Goal: Task Accomplishment & Management: Manage account settings

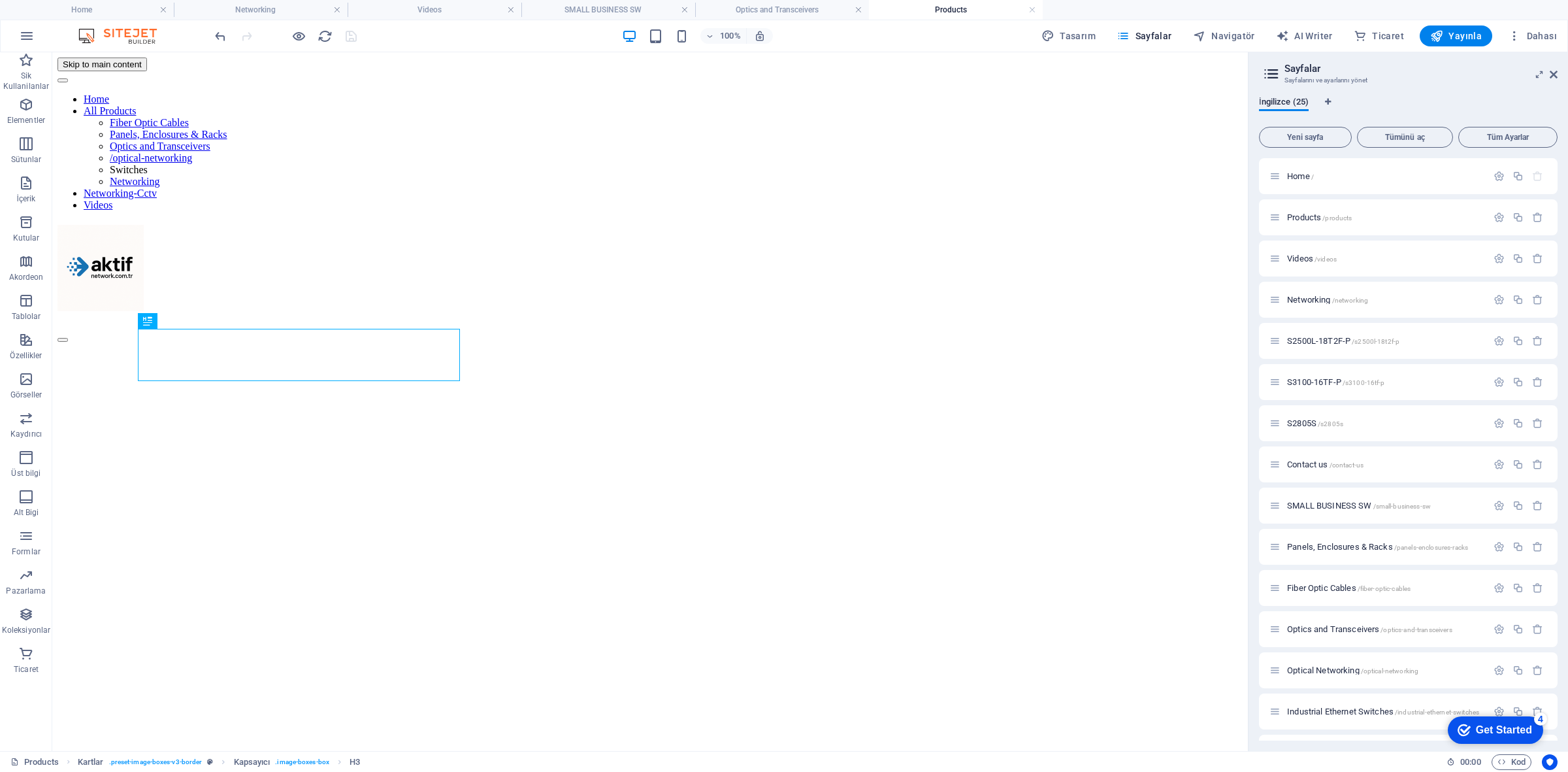
scroll to position [386, 0]
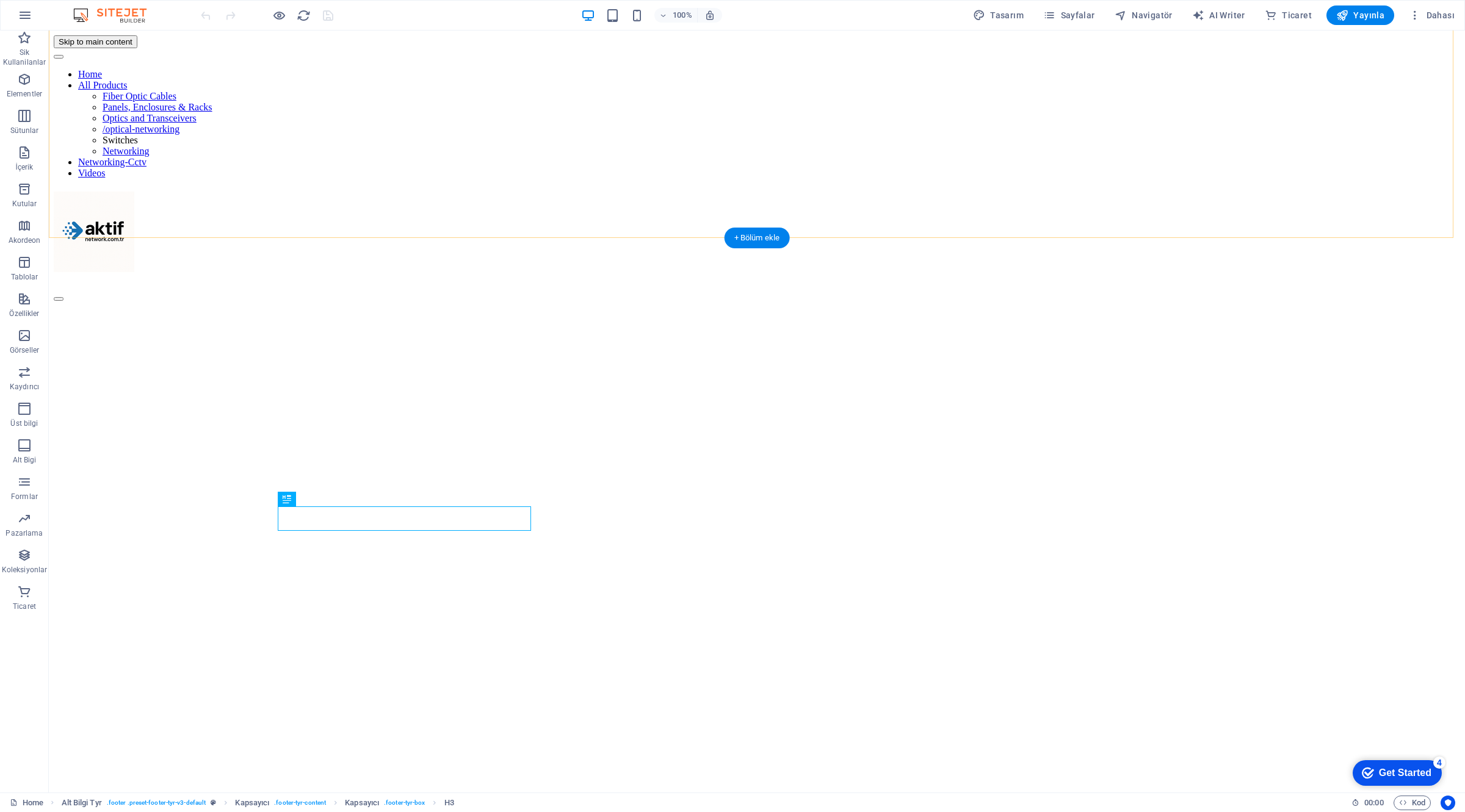
scroll to position [3274, 0]
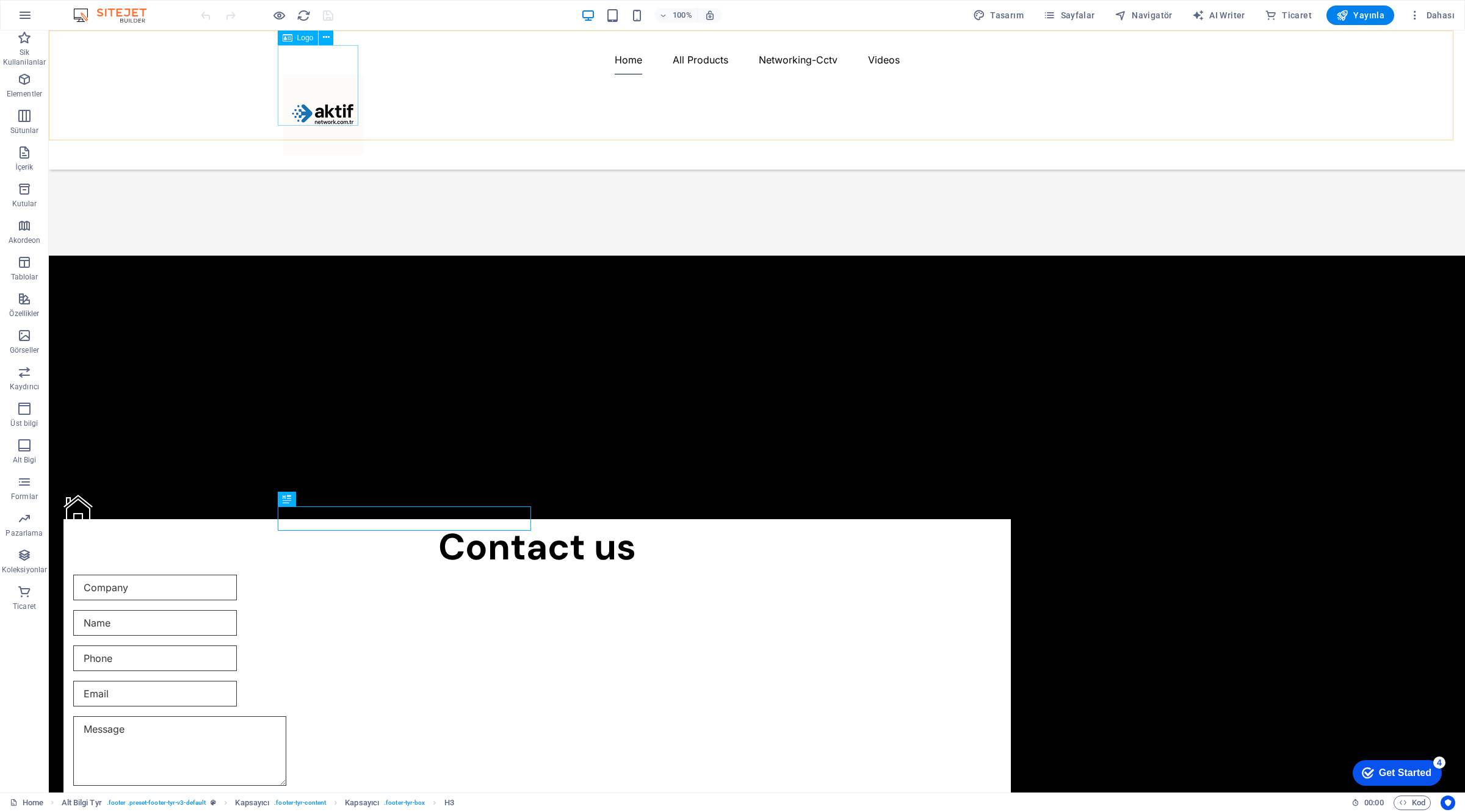
click at [321, 87] on div at bounding box center [323, 114] width 80 height 80
select select "px"
select select
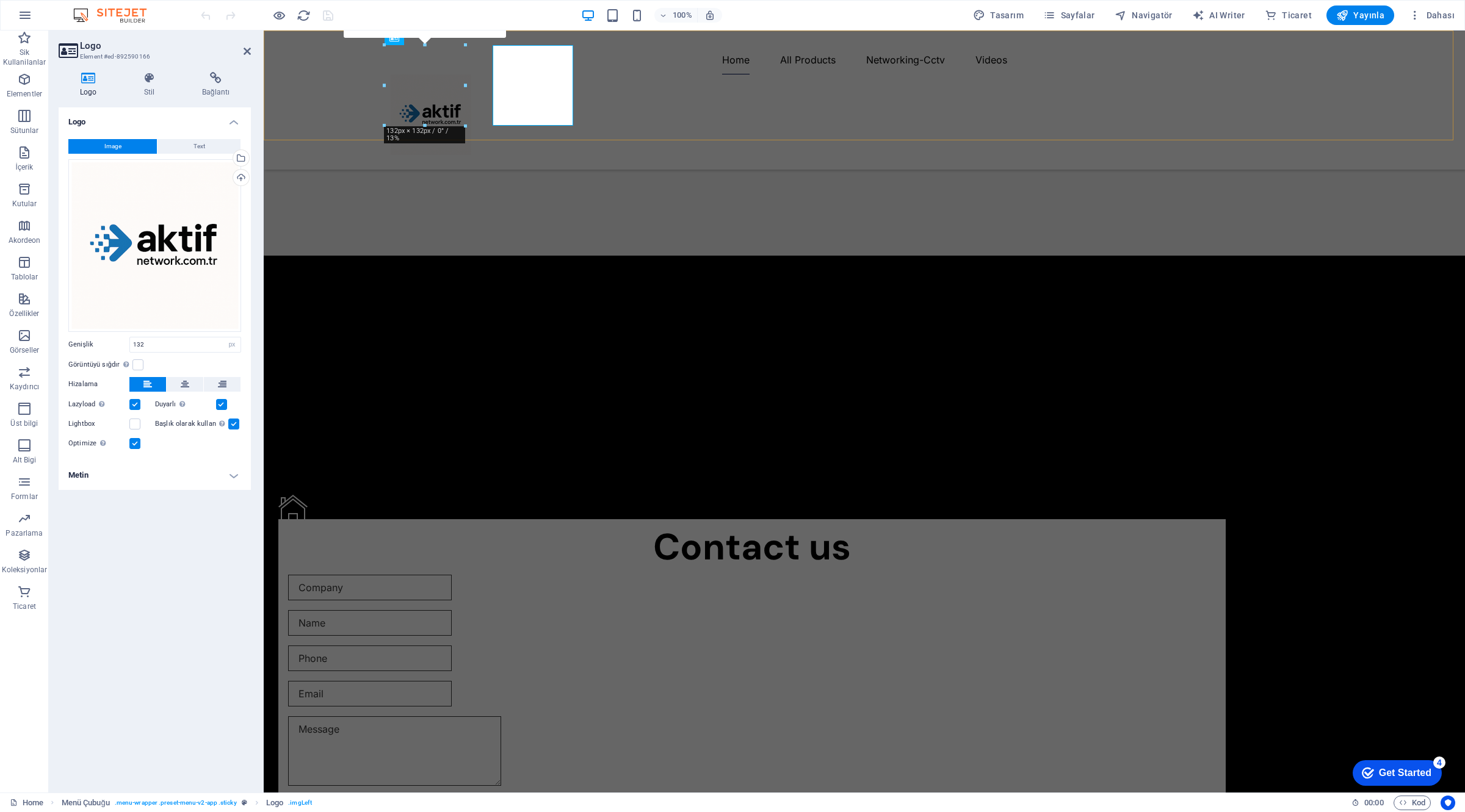
scroll to position [3186, 0]
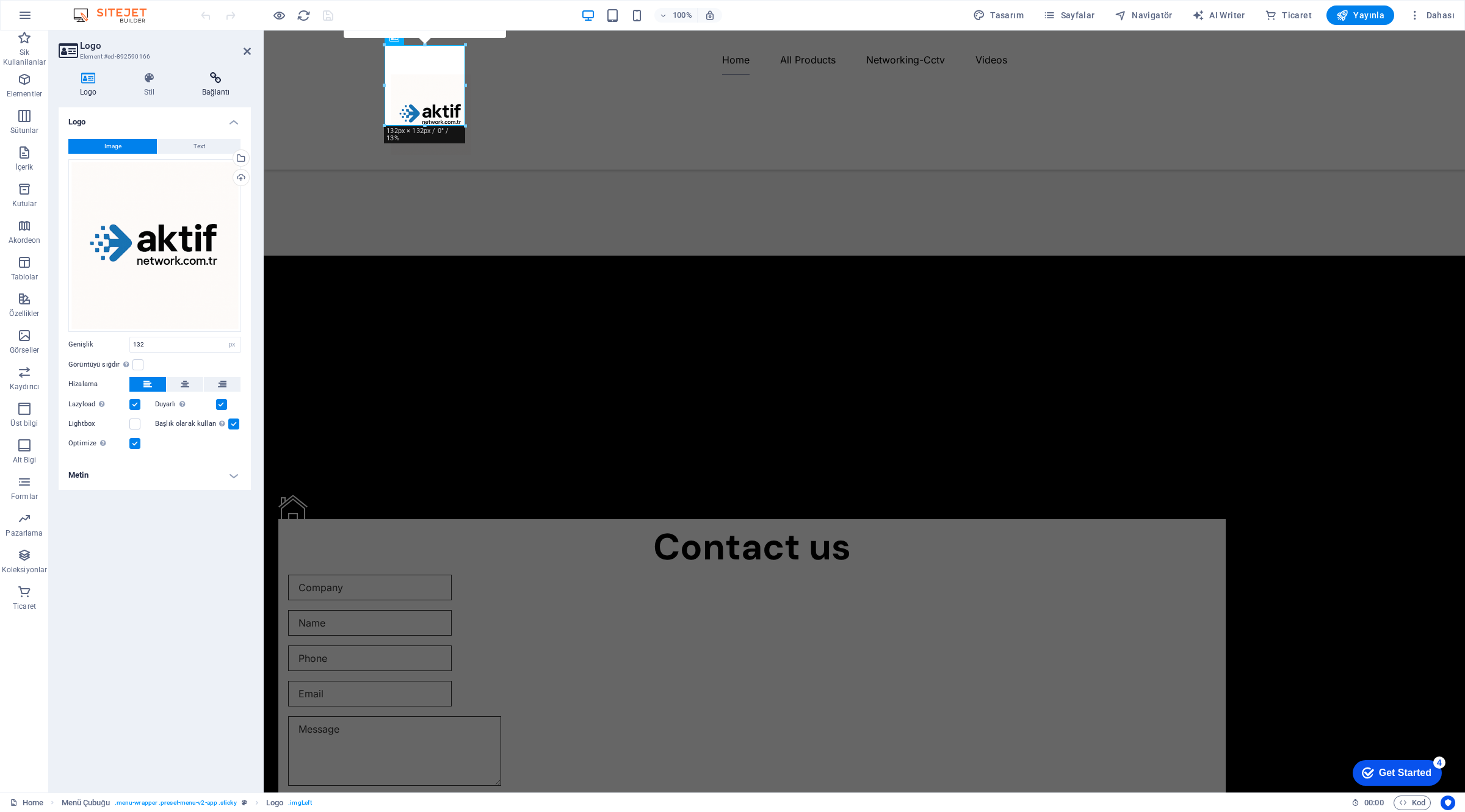
click at [225, 89] on h4 "Bağlantı" at bounding box center [216, 85] width 70 height 25
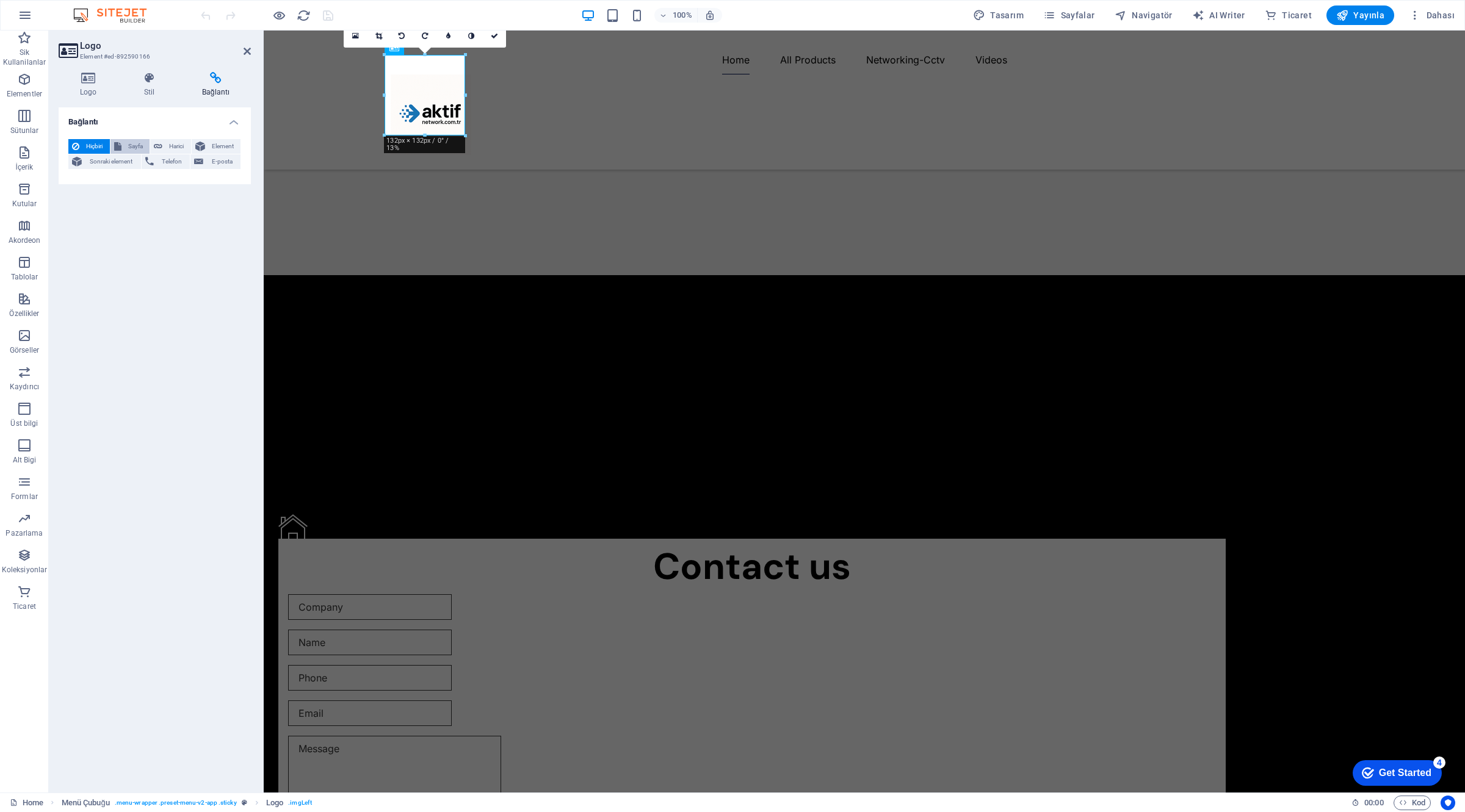
click at [141, 146] on span "Sayfa" at bounding box center [136, 146] width 21 height 14
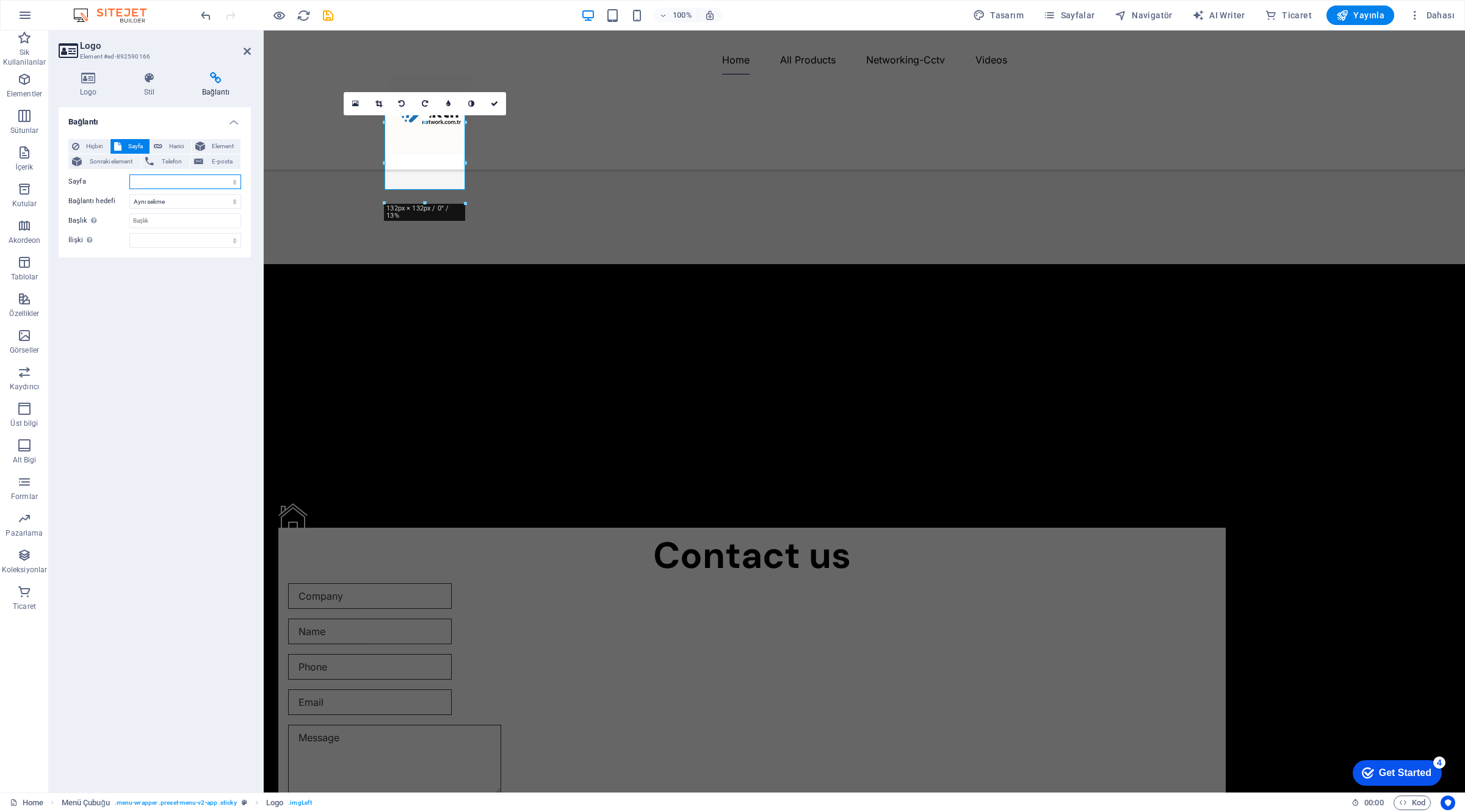
scroll to position [3069, 0]
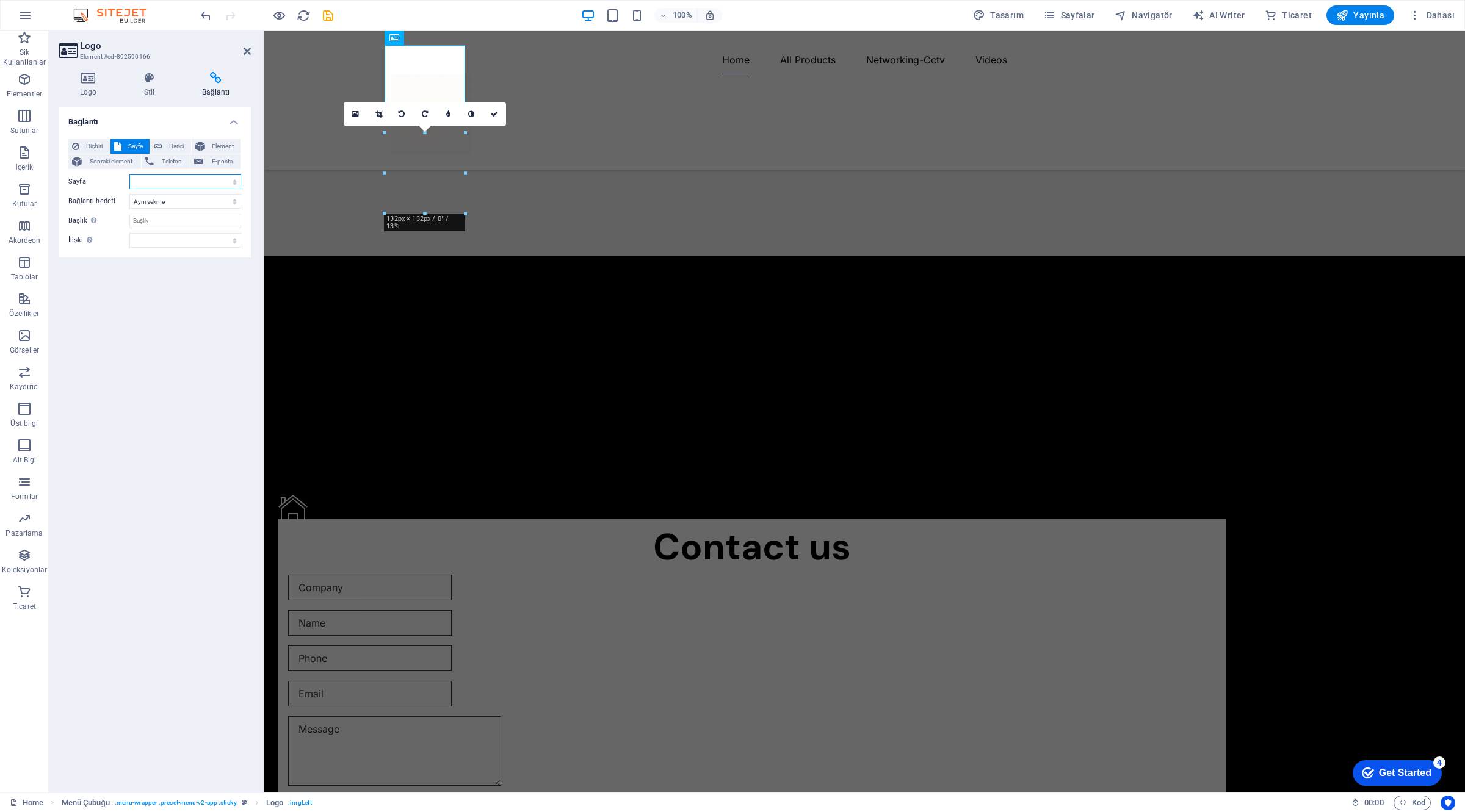
click at [171, 185] on select "Home Products Videos Networking S2500L-18T2F-P S3100-16TF-P S2805S Contact us S…" at bounding box center [185, 182] width 112 height 14
select select "0"
click at [129, 175] on select "Home Products Videos Networking S2500L-18T2F-P S3100-16TF-P S2805S Contact us S…" at bounding box center [185, 182] width 112 height 14
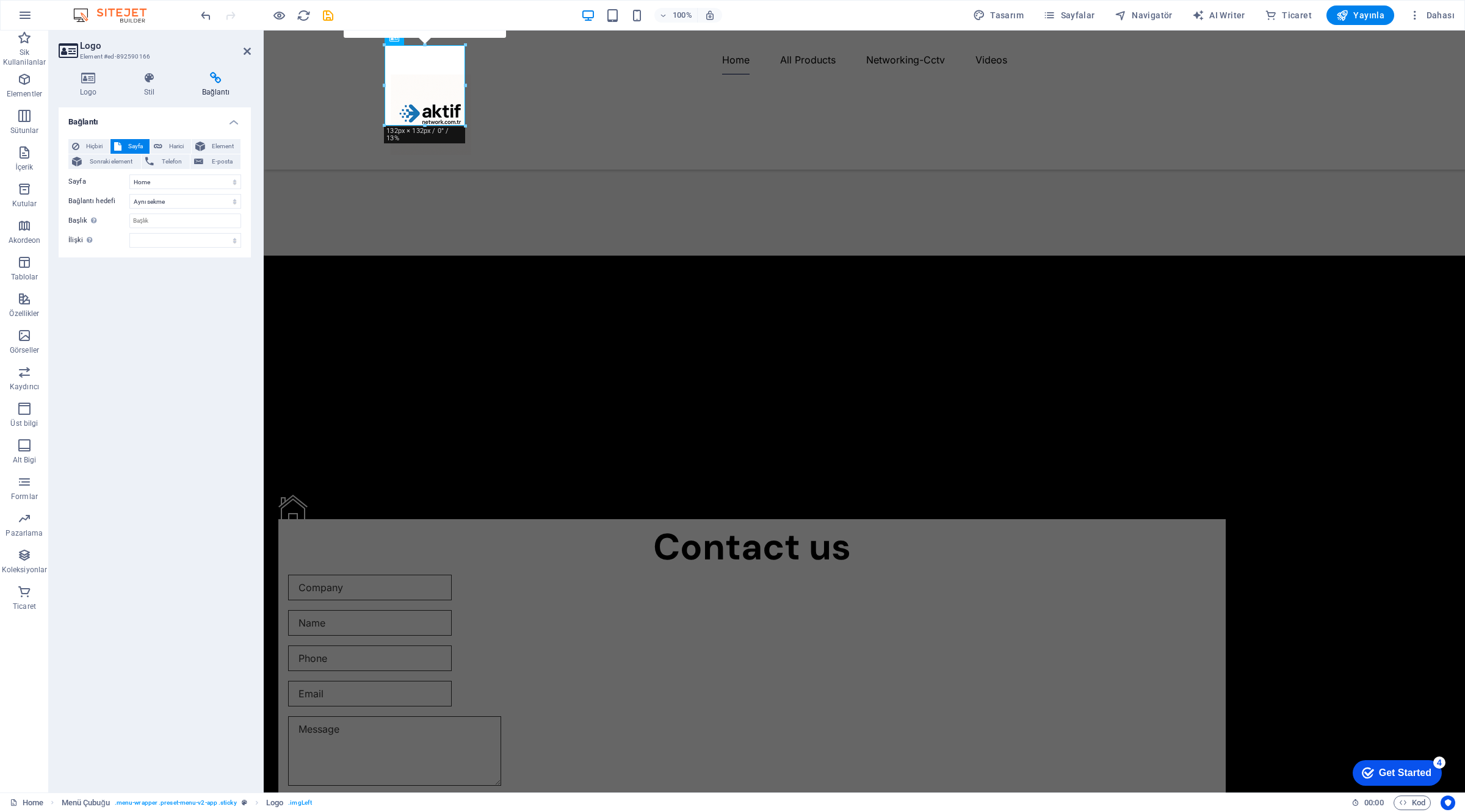
click at [183, 317] on div "Bağlantı Hiçbiri Sayfa Harici Element Sonraki element Telefon E-posta Sayfa Hom…" at bounding box center [155, 444] width 192 height 675
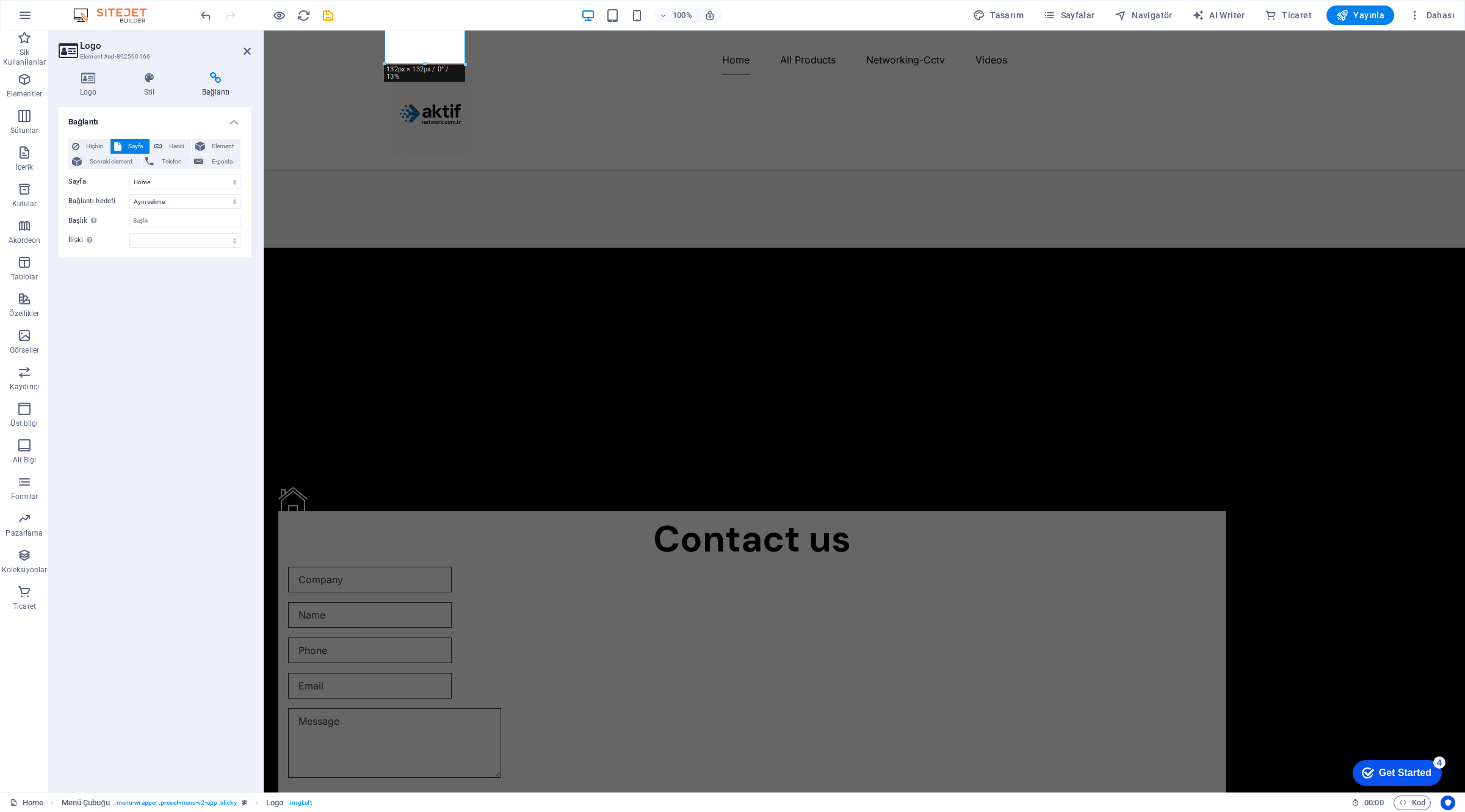
scroll to position [3142, 0]
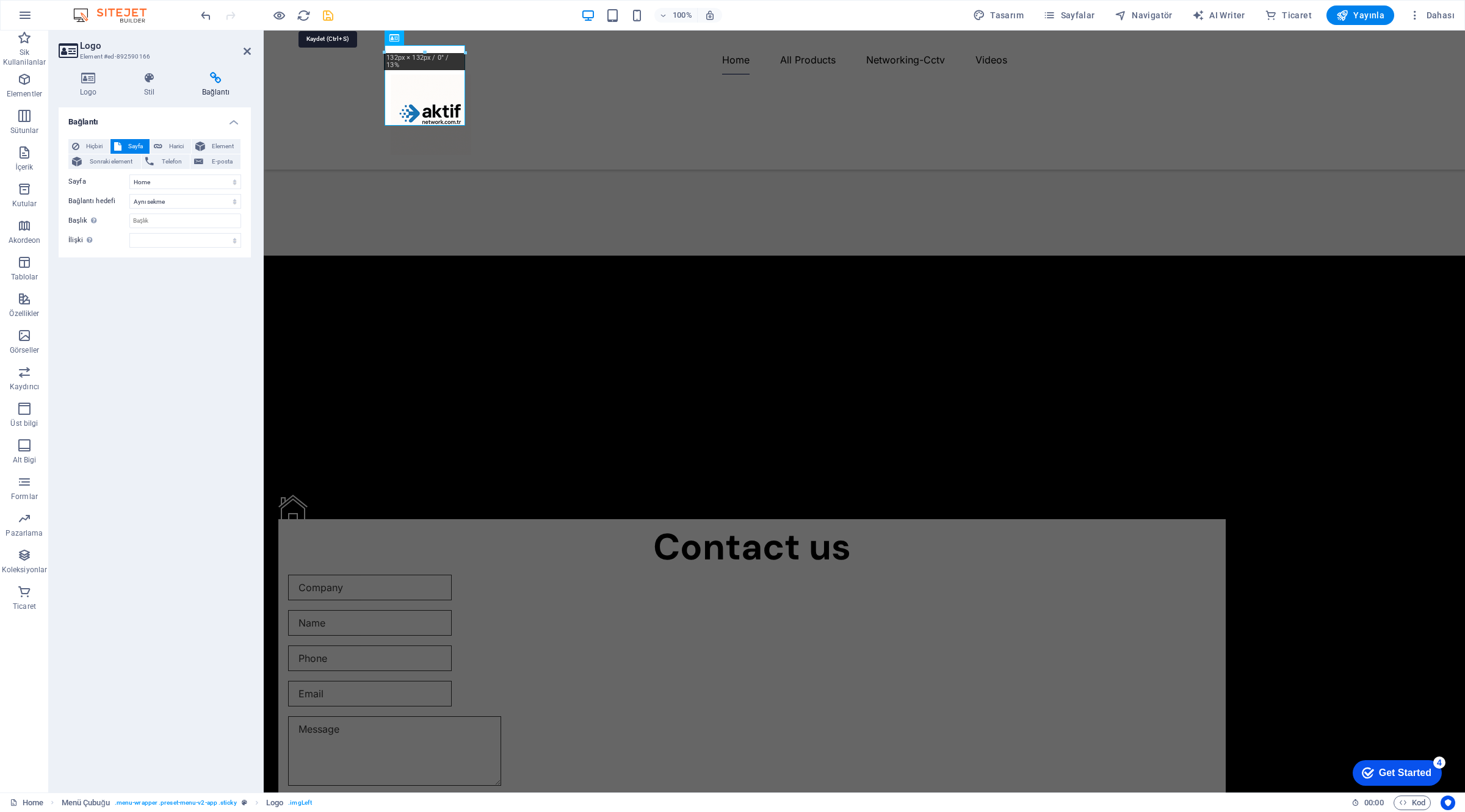
click at [329, 15] on icon "save" at bounding box center [328, 16] width 14 height 14
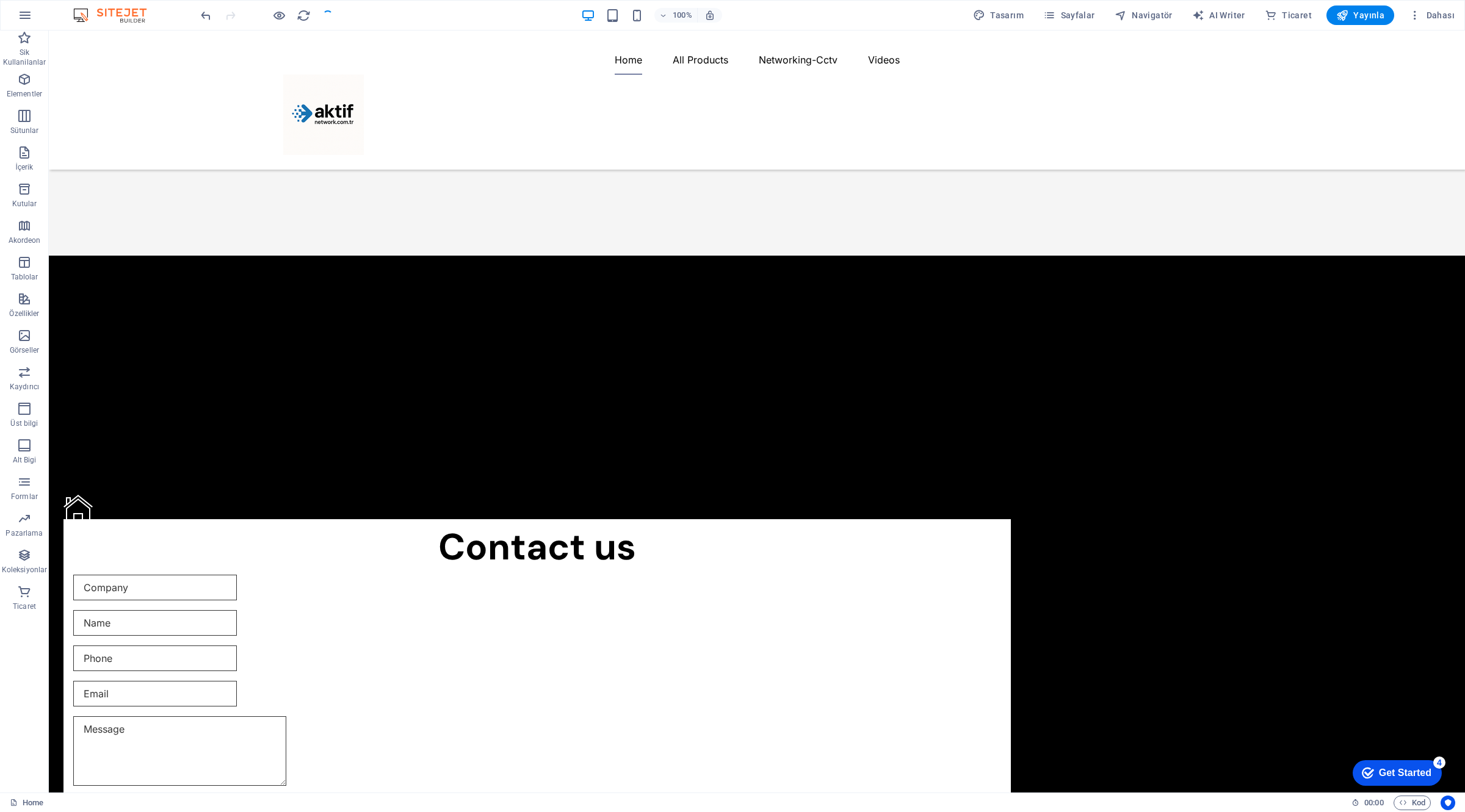
scroll to position [3223, 0]
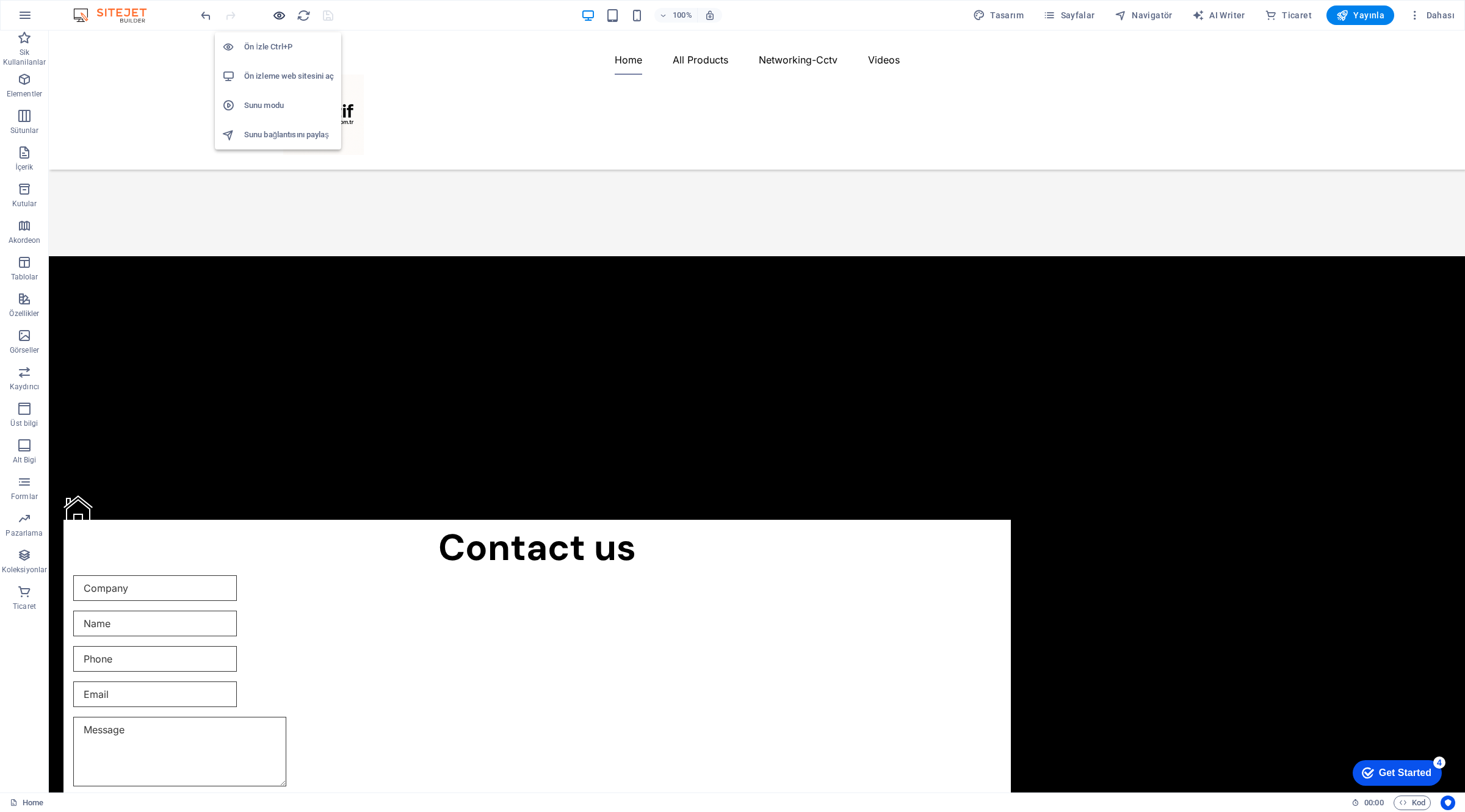
click at [281, 18] on icon "button" at bounding box center [280, 16] width 14 height 14
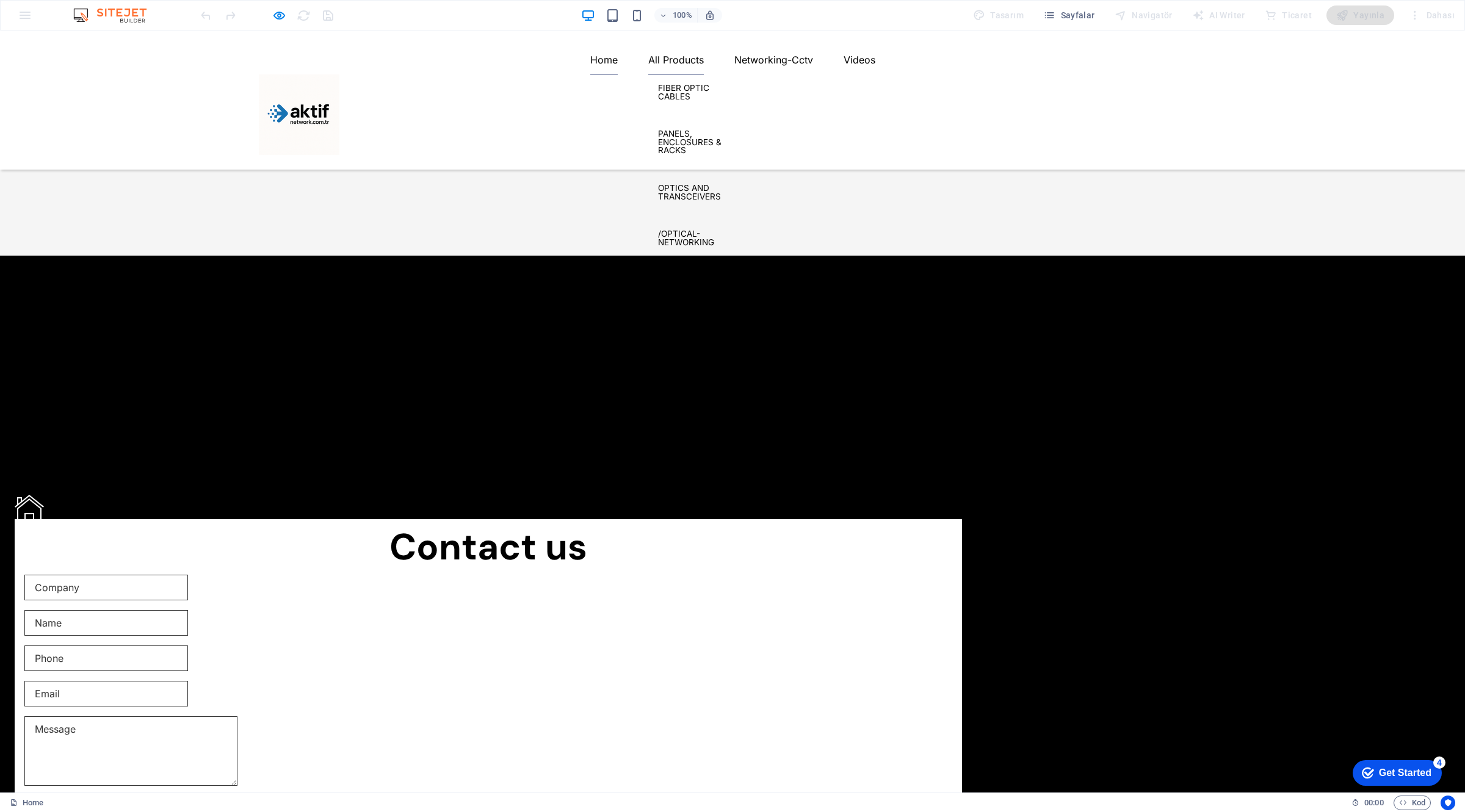
scroll to position [3246, 0]
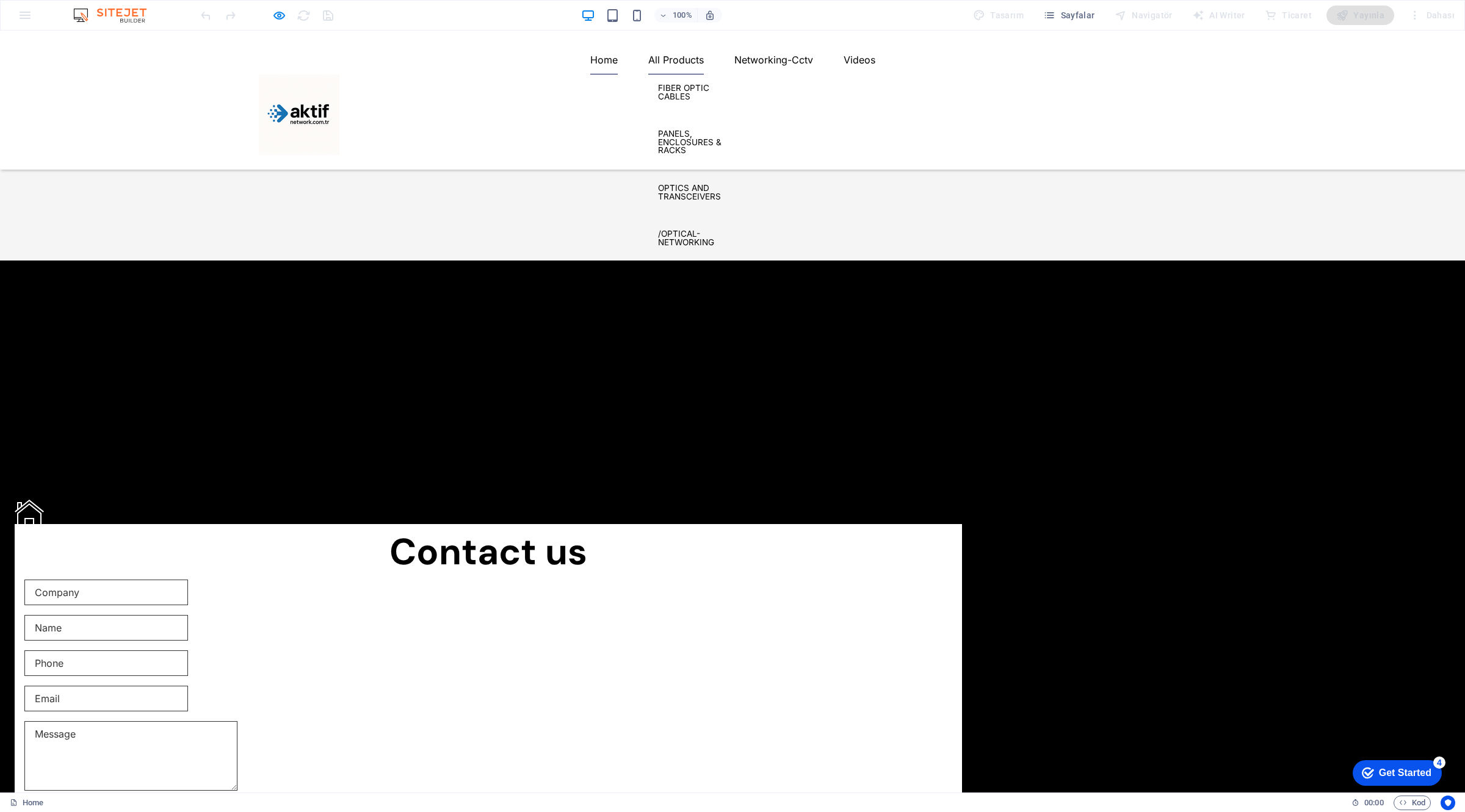
click at [704, 75] on link "All Products" at bounding box center [676, 60] width 56 height 29
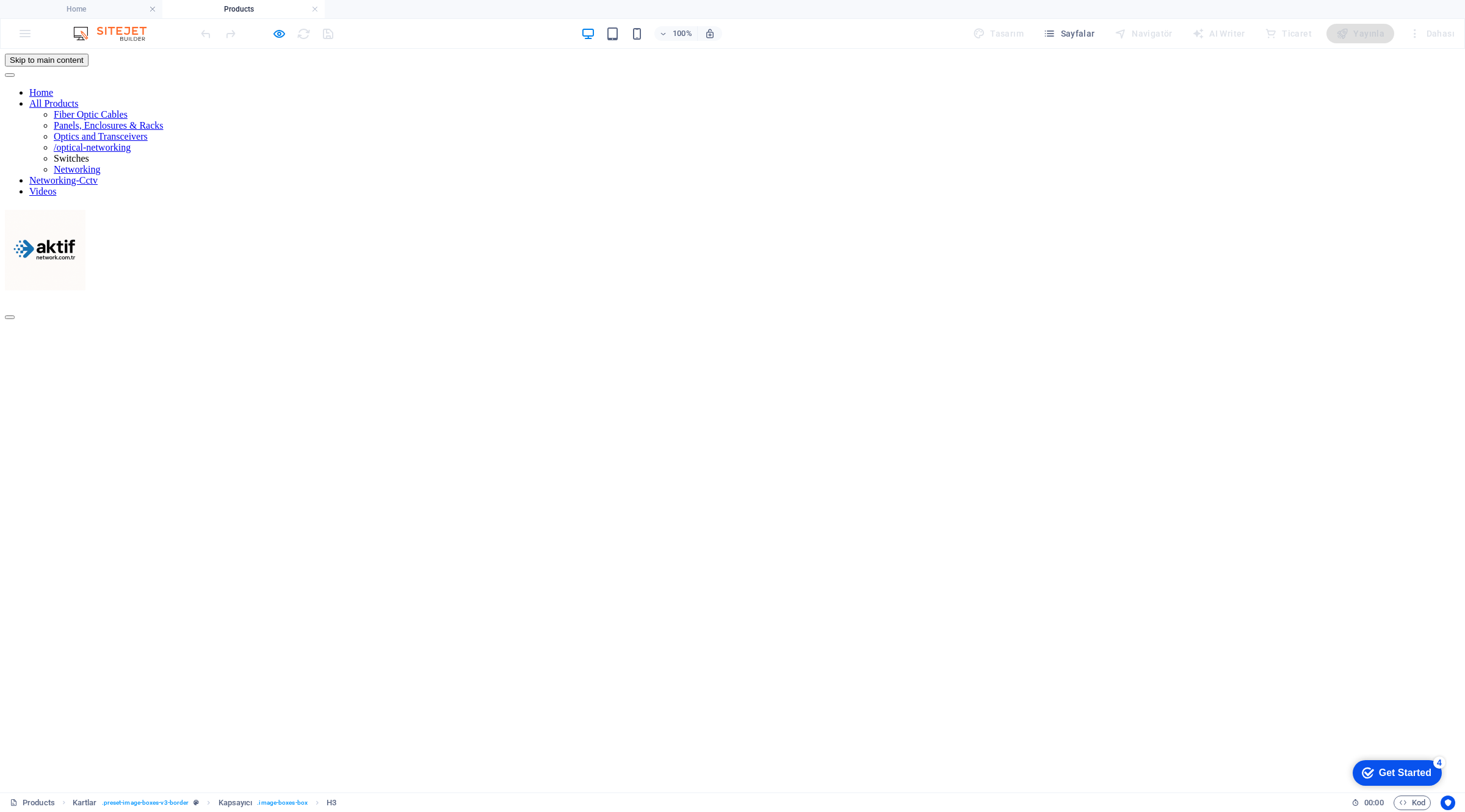
scroll to position [0, 0]
click at [278, 29] on icon "button" at bounding box center [280, 34] width 14 height 14
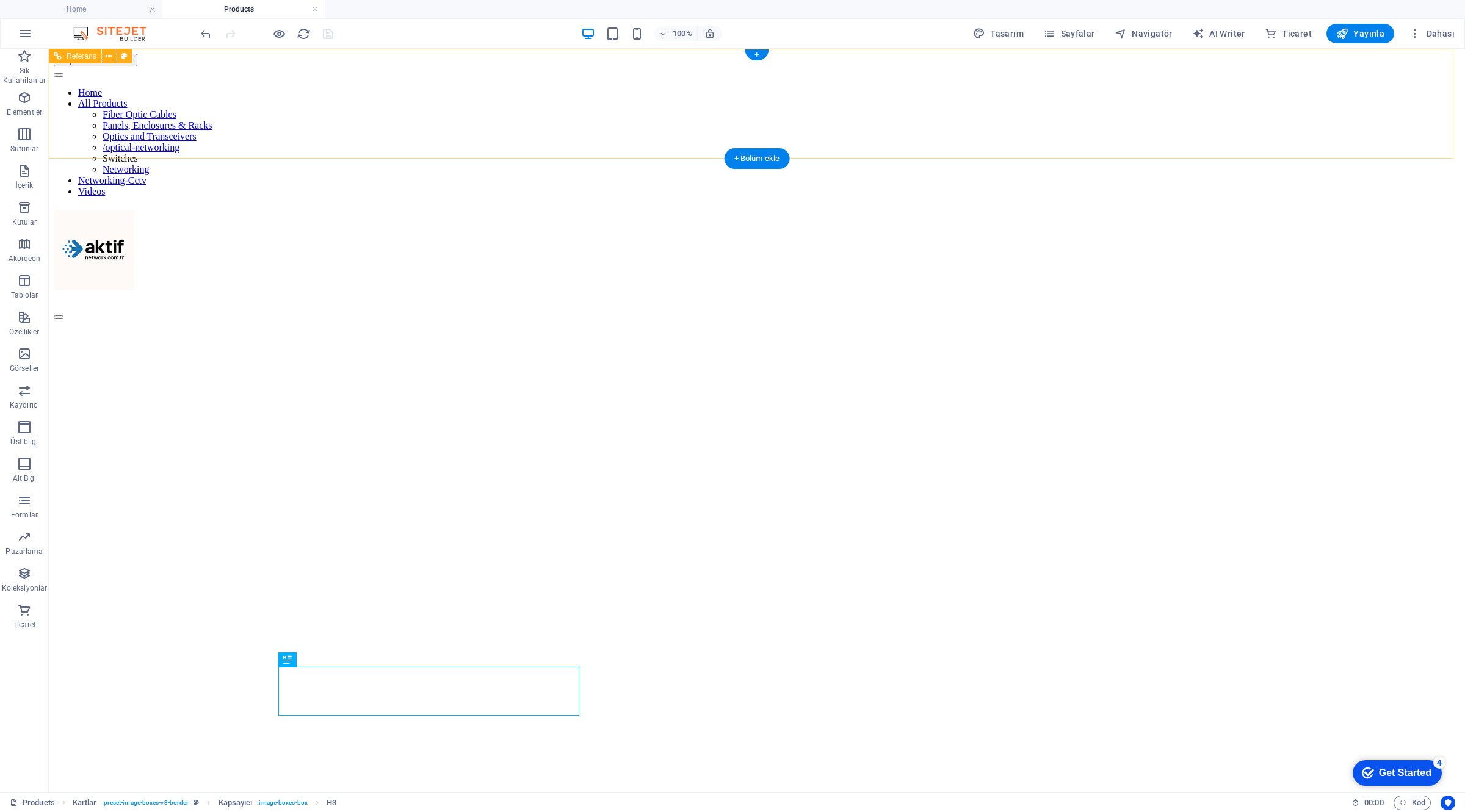
click at [330, 210] on div at bounding box center [757, 252] width 1406 height 86
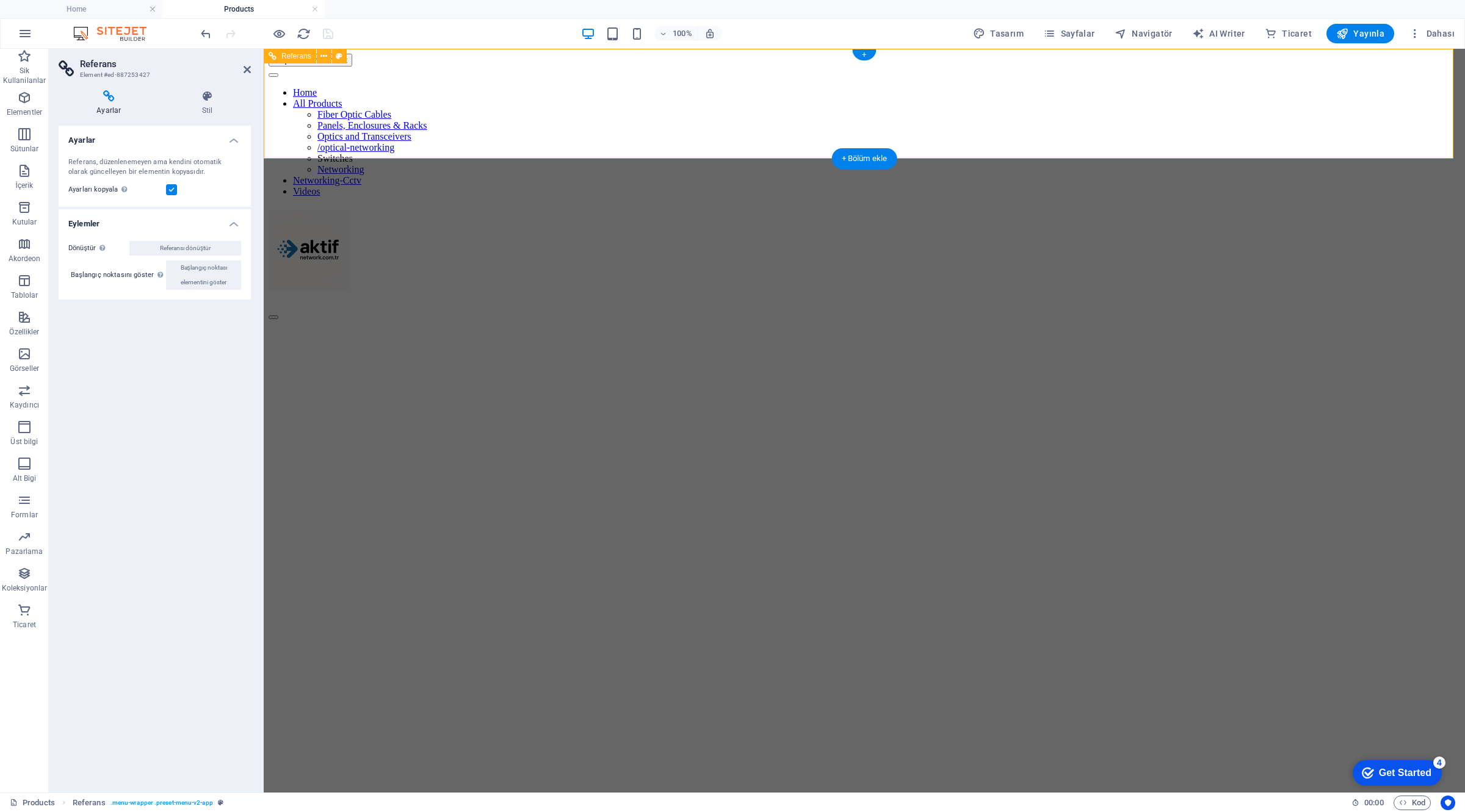
click at [434, 210] on div at bounding box center [864, 252] width 1192 height 86
click at [212, 98] on icon at bounding box center [207, 96] width 87 height 12
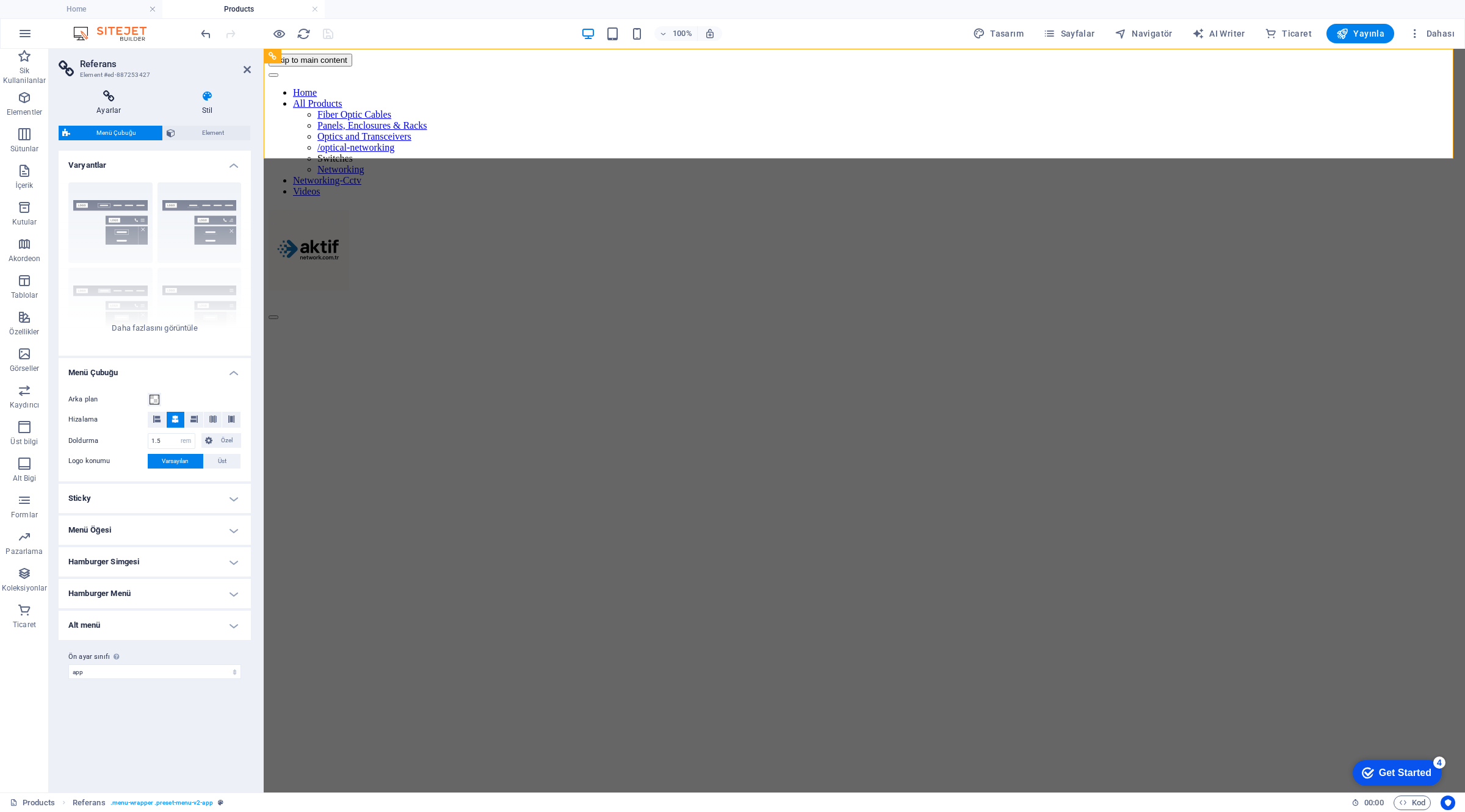
click at [112, 98] on icon at bounding box center [109, 96] width 101 height 12
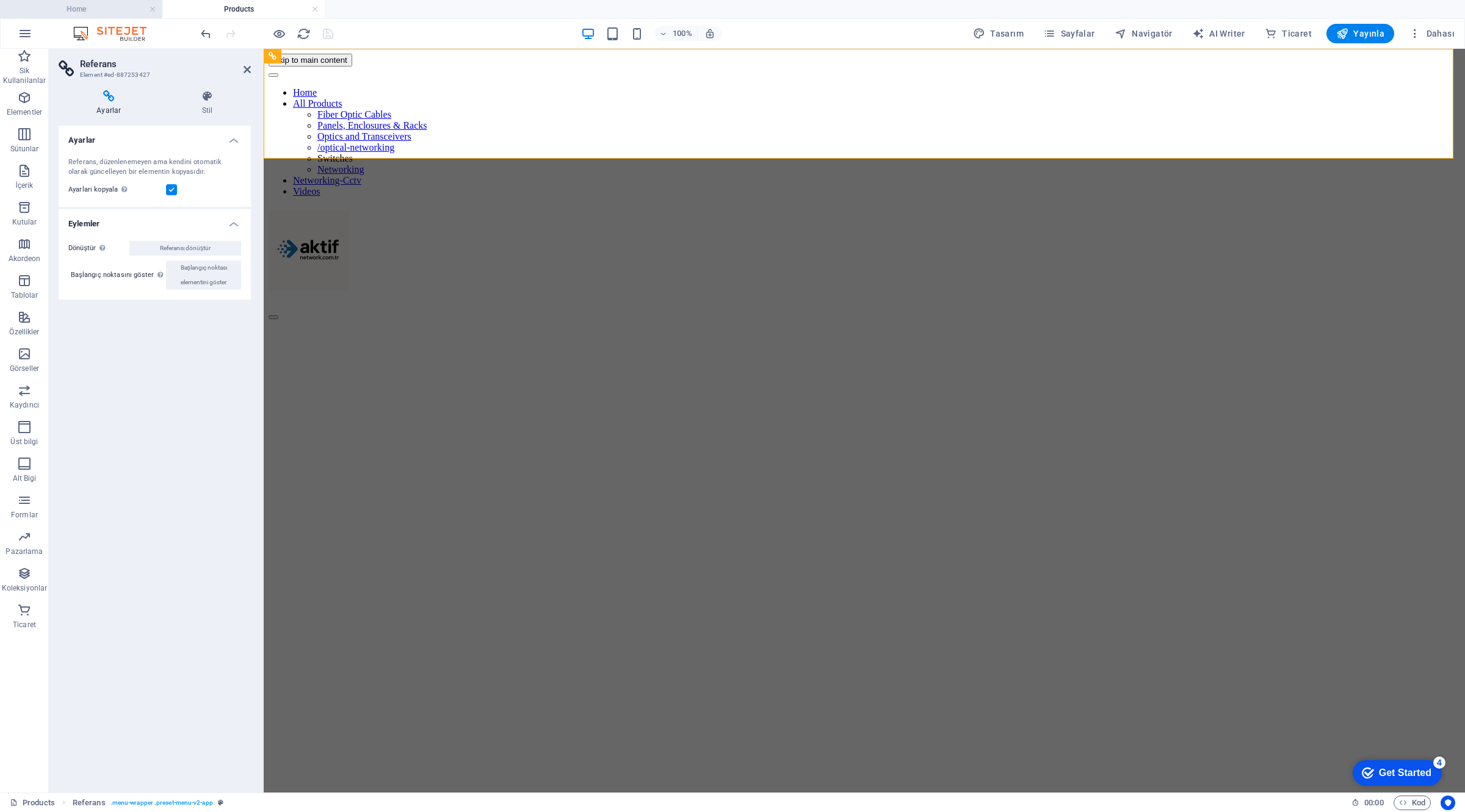
click at [87, 6] on h4 "Home" at bounding box center [81, 9] width 162 height 13
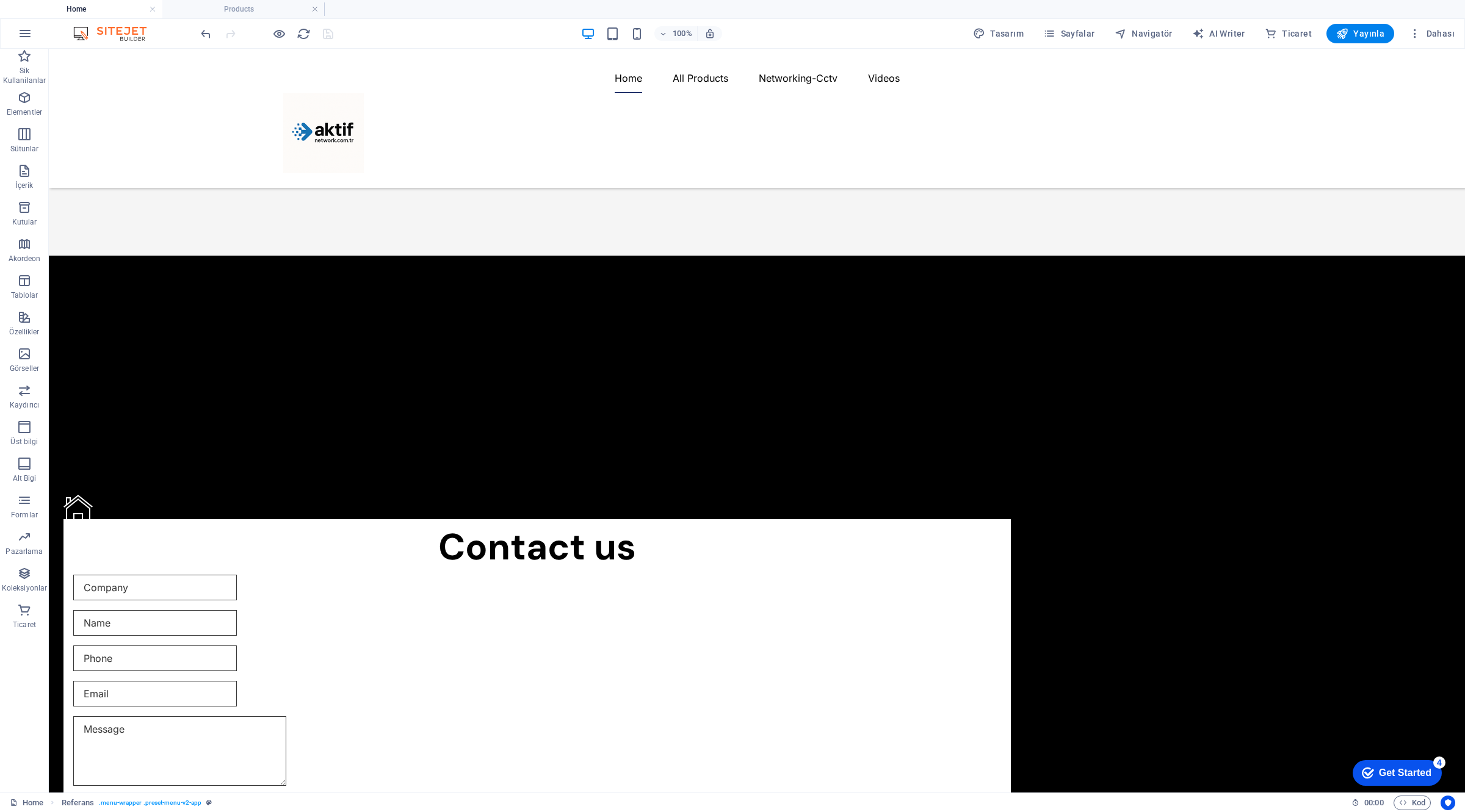
scroll to position [3237, 0]
click at [251, 10] on h4 "Products" at bounding box center [243, 9] width 162 height 13
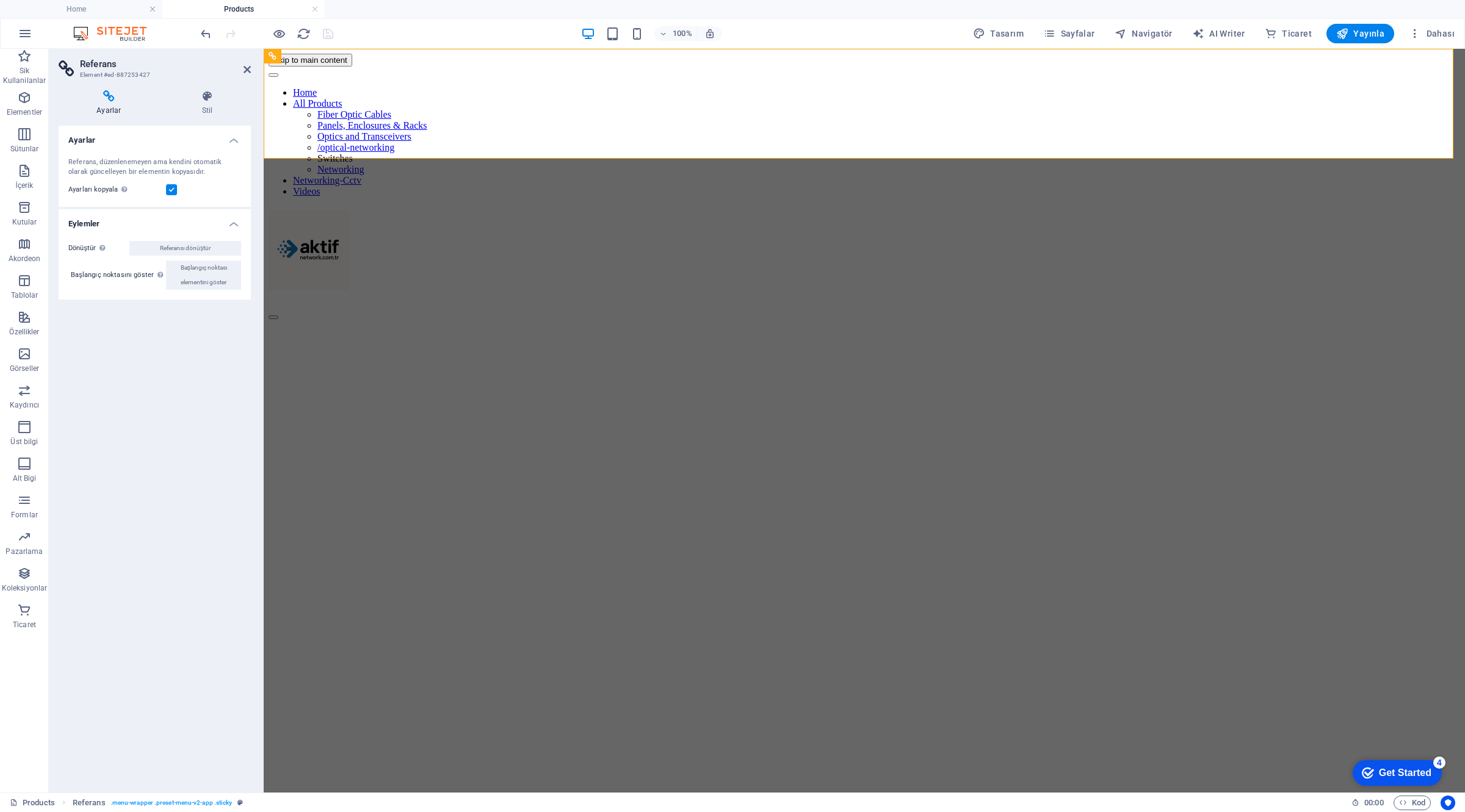
scroll to position [0, 0]
click at [429, 210] on div at bounding box center [864, 252] width 1192 height 86
click at [923, 105] on nav "Home All Products Fiber Optic Cables Panels, Enclosures & Racks Optics and Tran…" at bounding box center [864, 142] width 1192 height 110
click at [922, 104] on nav "Home All Products Fiber Optic Cables Panels, Enclosures & Racks Optics and Tran…" at bounding box center [864, 142] width 1192 height 110
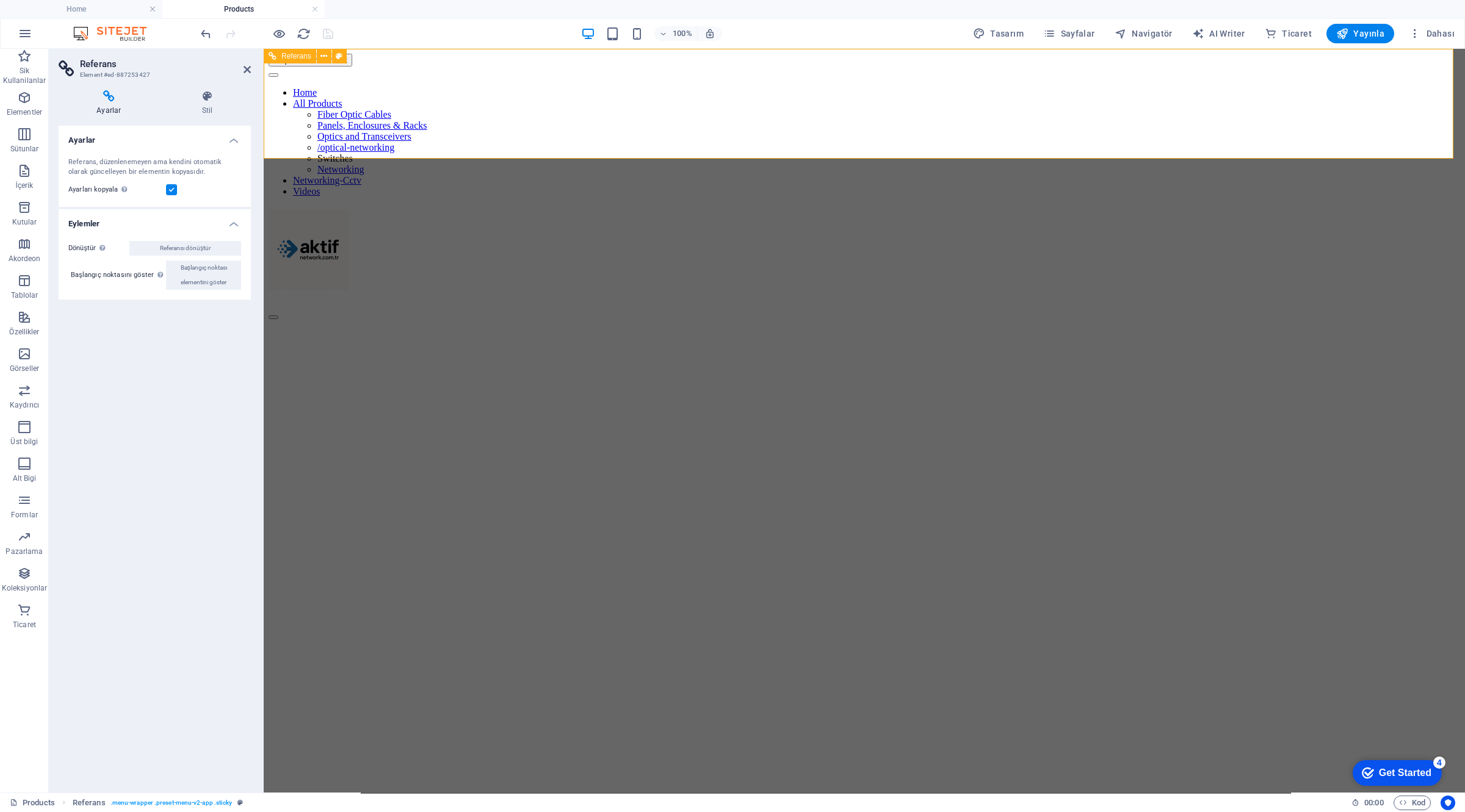
click at [922, 104] on nav "Home All Products Fiber Optic Cables Panels, Enclosures & Racks Optics and Tran…" at bounding box center [864, 142] width 1192 height 110
click at [116, 429] on div "Ayarlar Referans, düzenlenemeyen ama kendini otomatik olarak güncelleyen bir el…" at bounding box center [155, 454] width 192 height 657
click at [124, 422] on div "Ayarlar Referans, düzenlenemeyen ama kendini otomatik olarak güncelleyen bir el…" at bounding box center [155, 454] width 192 height 657
click at [245, 66] on icon at bounding box center [247, 69] width 7 height 10
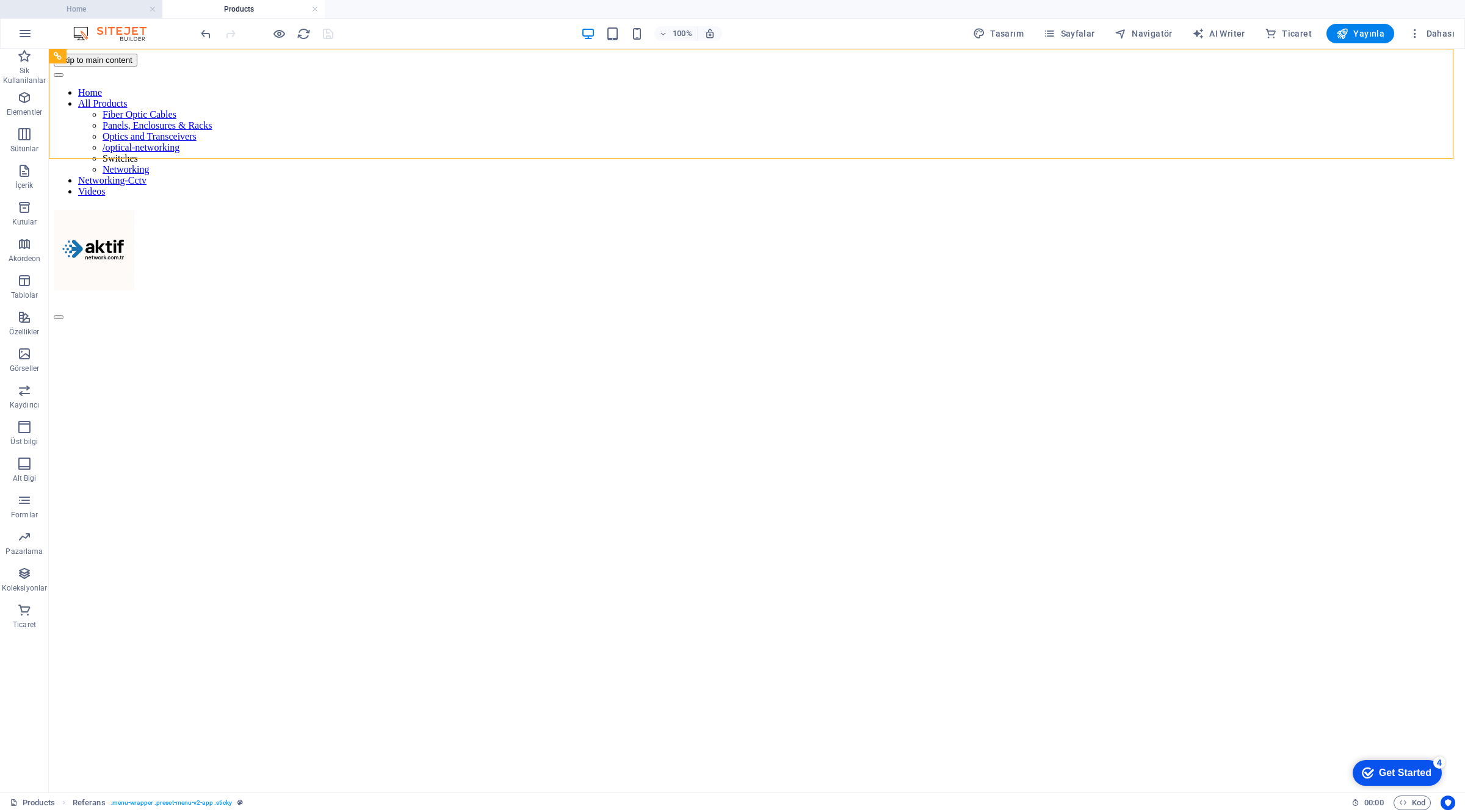
click at [114, 6] on h4 "Home" at bounding box center [81, 9] width 162 height 13
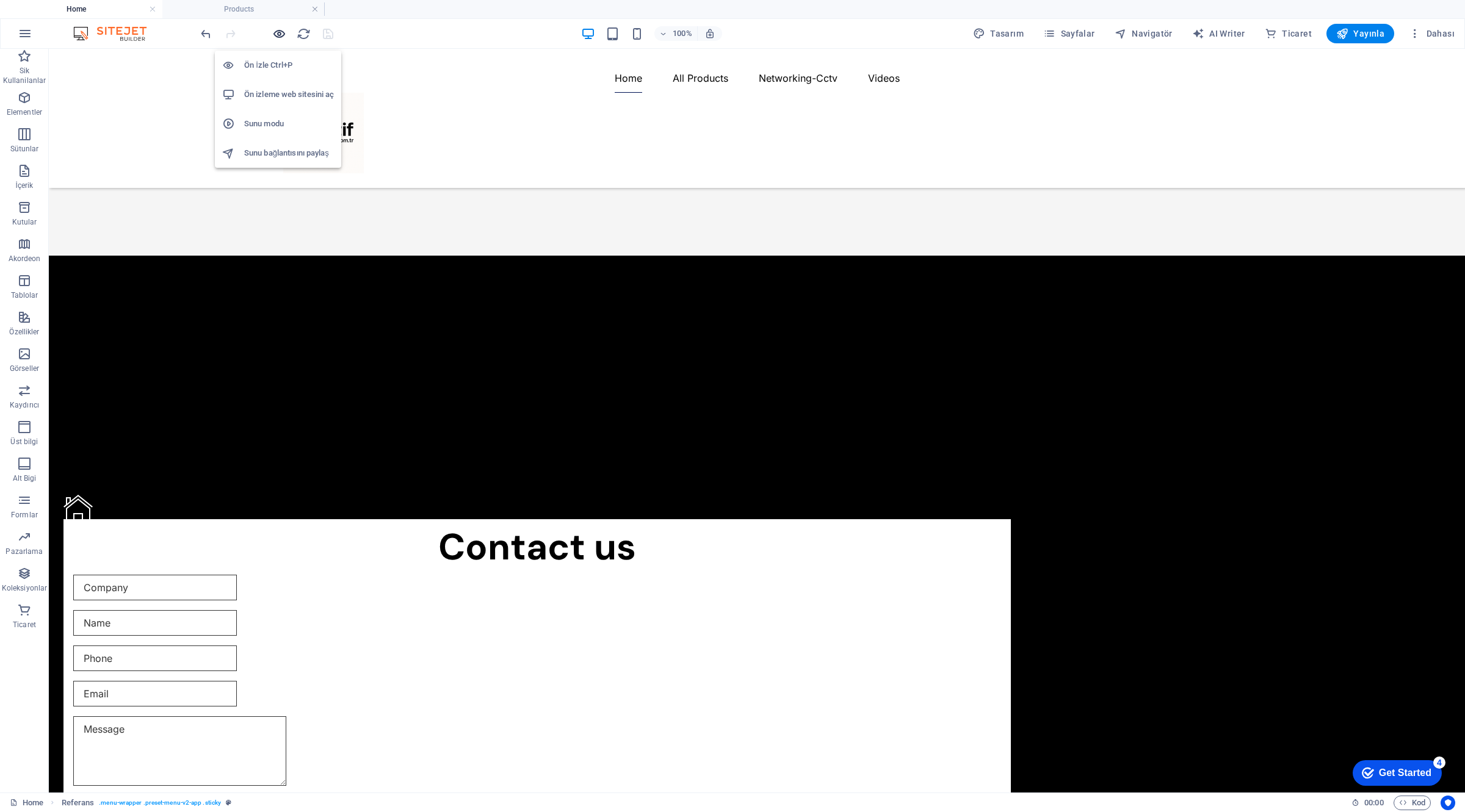
click at [272, 33] on icon "button" at bounding box center [280, 34] width 14 height 14
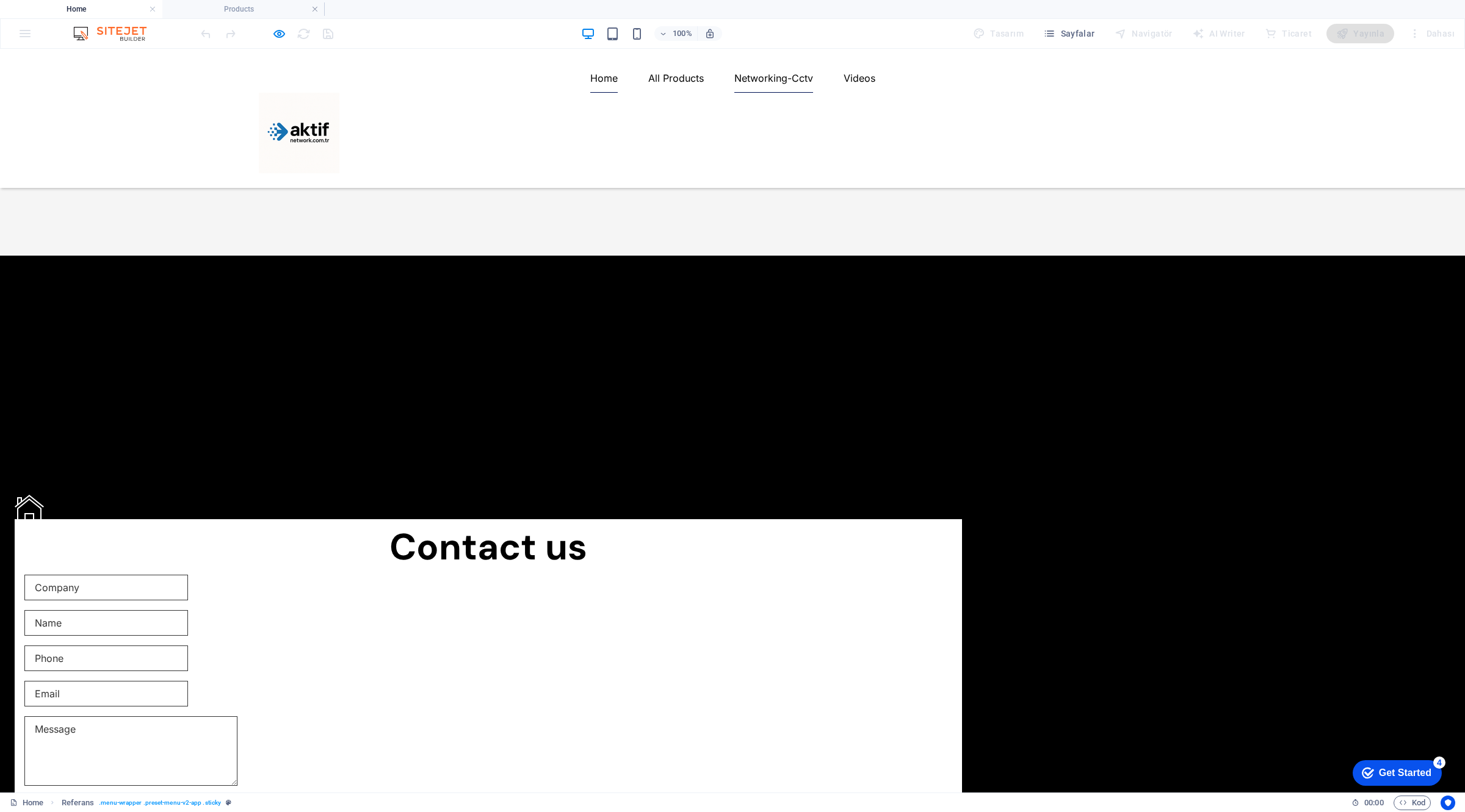
click at [812, 93] on link "Networking-Cctv" at bounding box center [773, 78] width 79 height 29
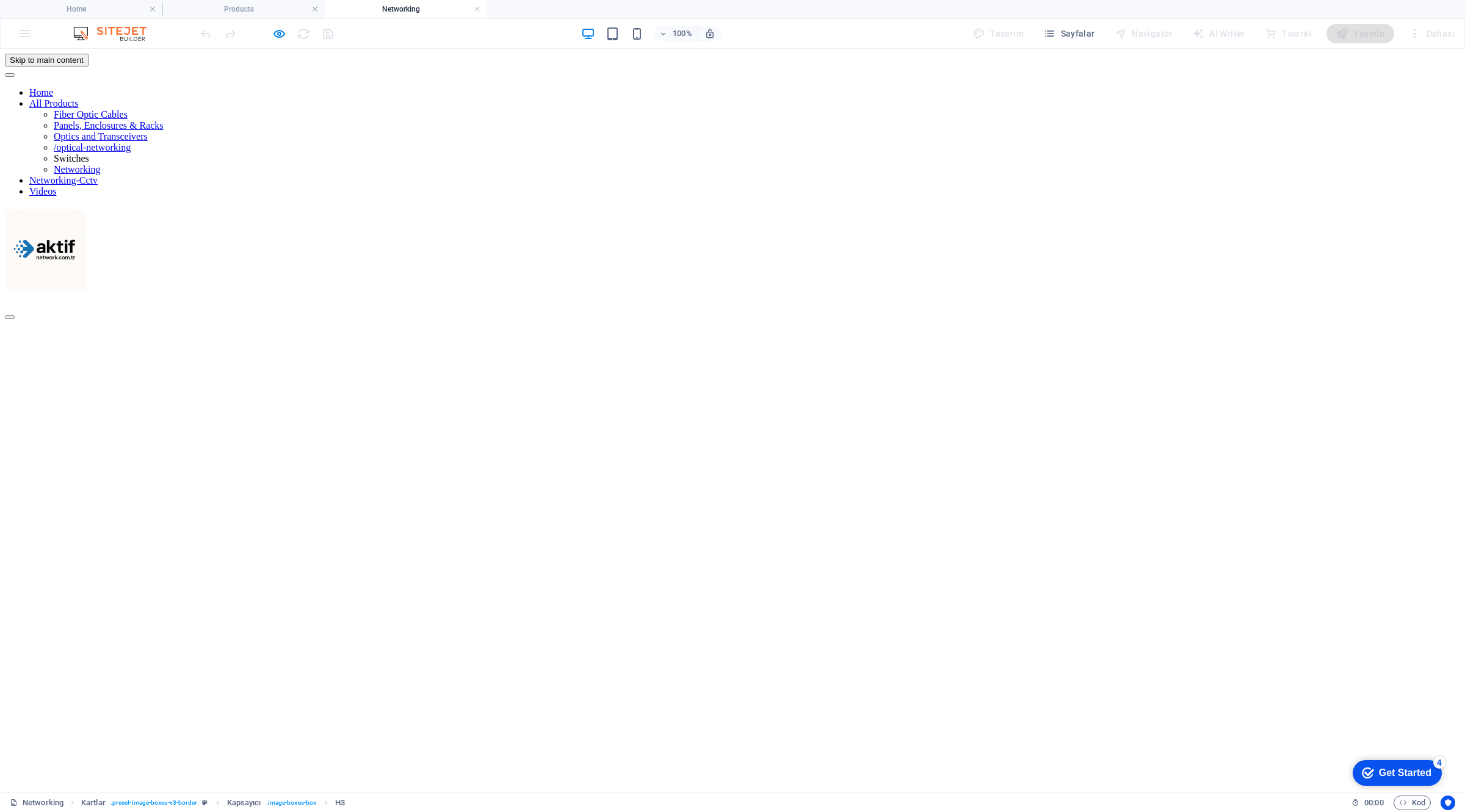
scroll to position [0, 0]
click at [279, 33] on icon "button" at bounding box center [280, 34] width 14 height 14
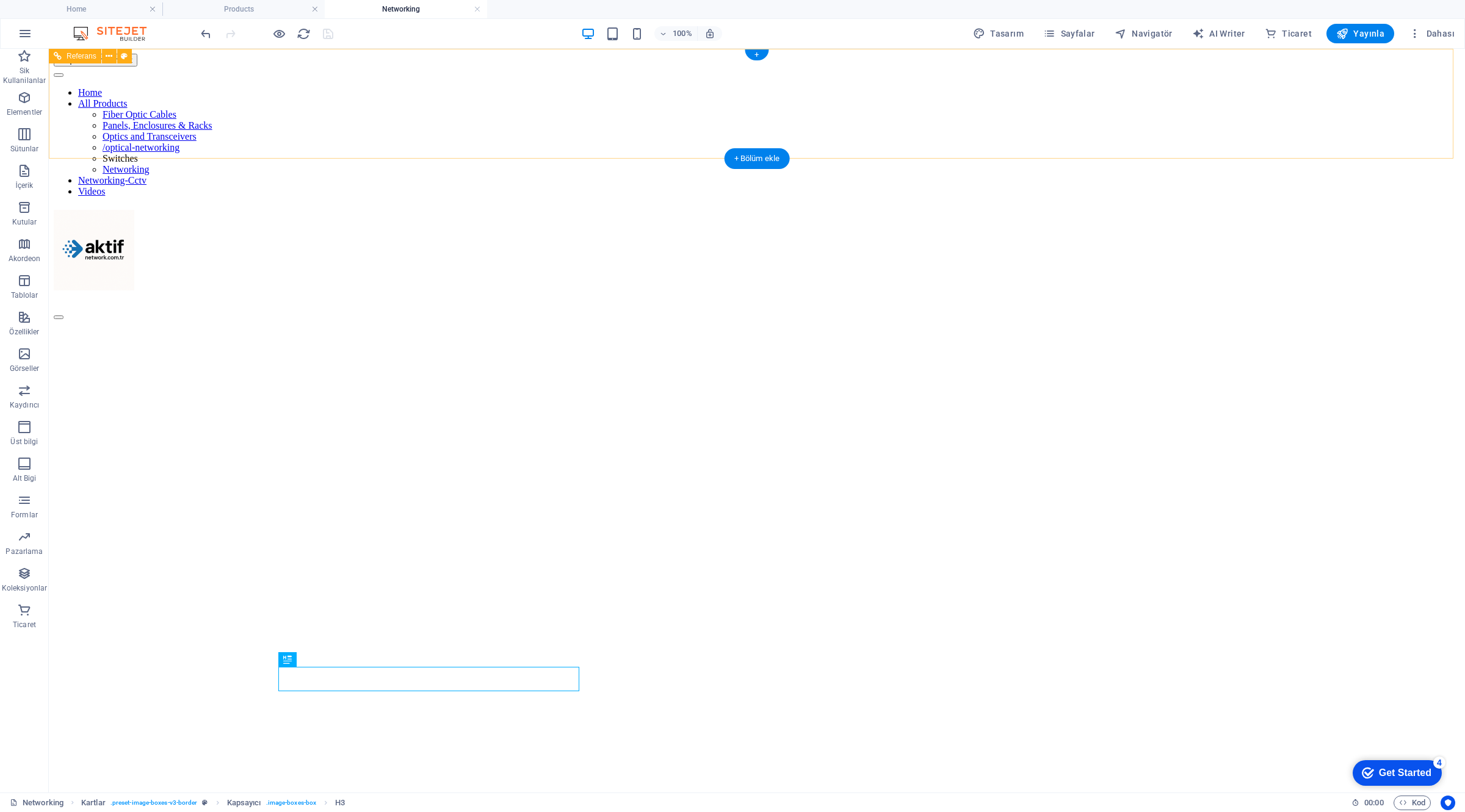
click at [316, 210] on div at bounding box center [757, 252] width 1406 height 86
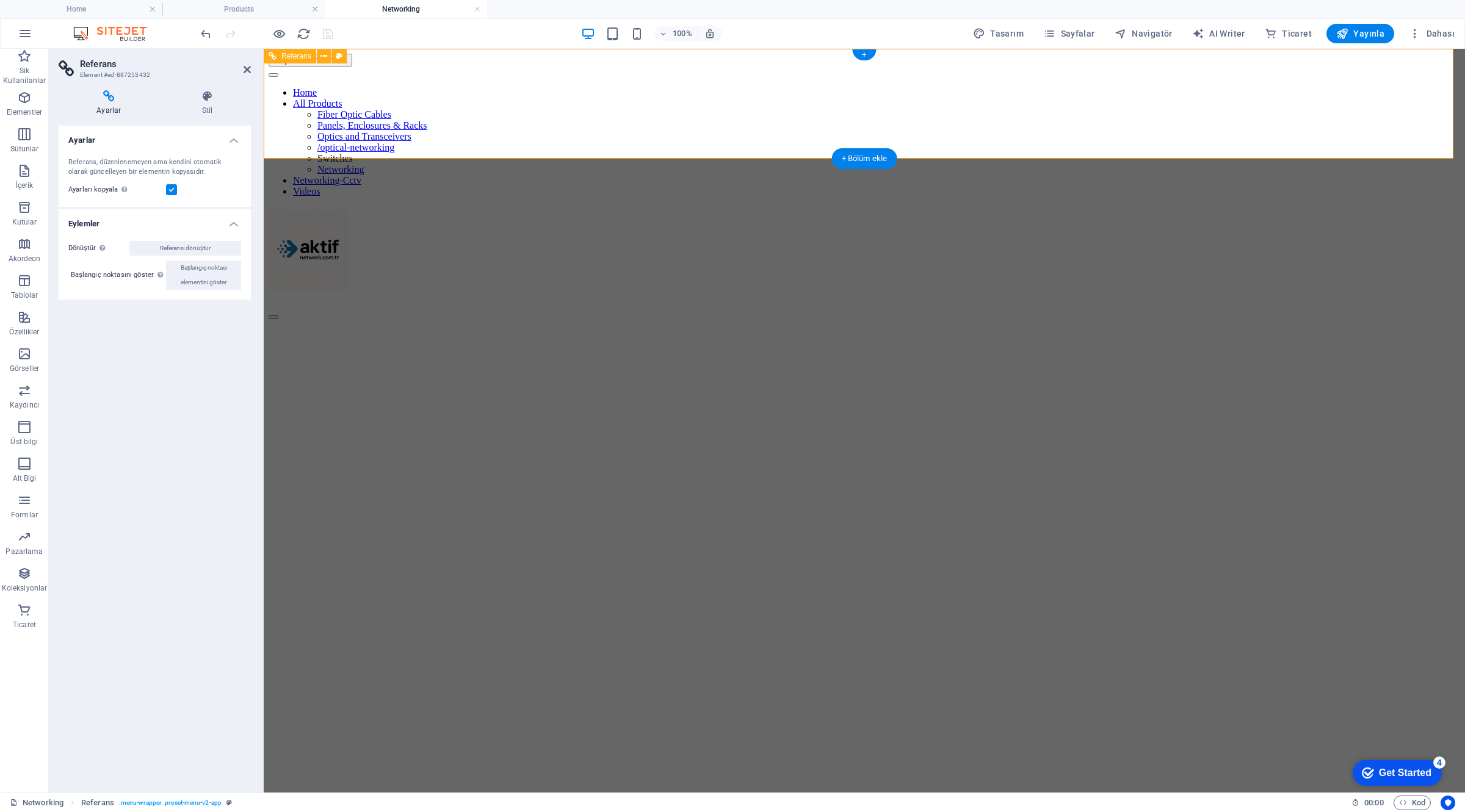
click at [432, 210] on div at bounding box center [864, 252] width 1192 height 86
click at [213, 98] on icon at bounding box center [207, 96] width 87 height 12
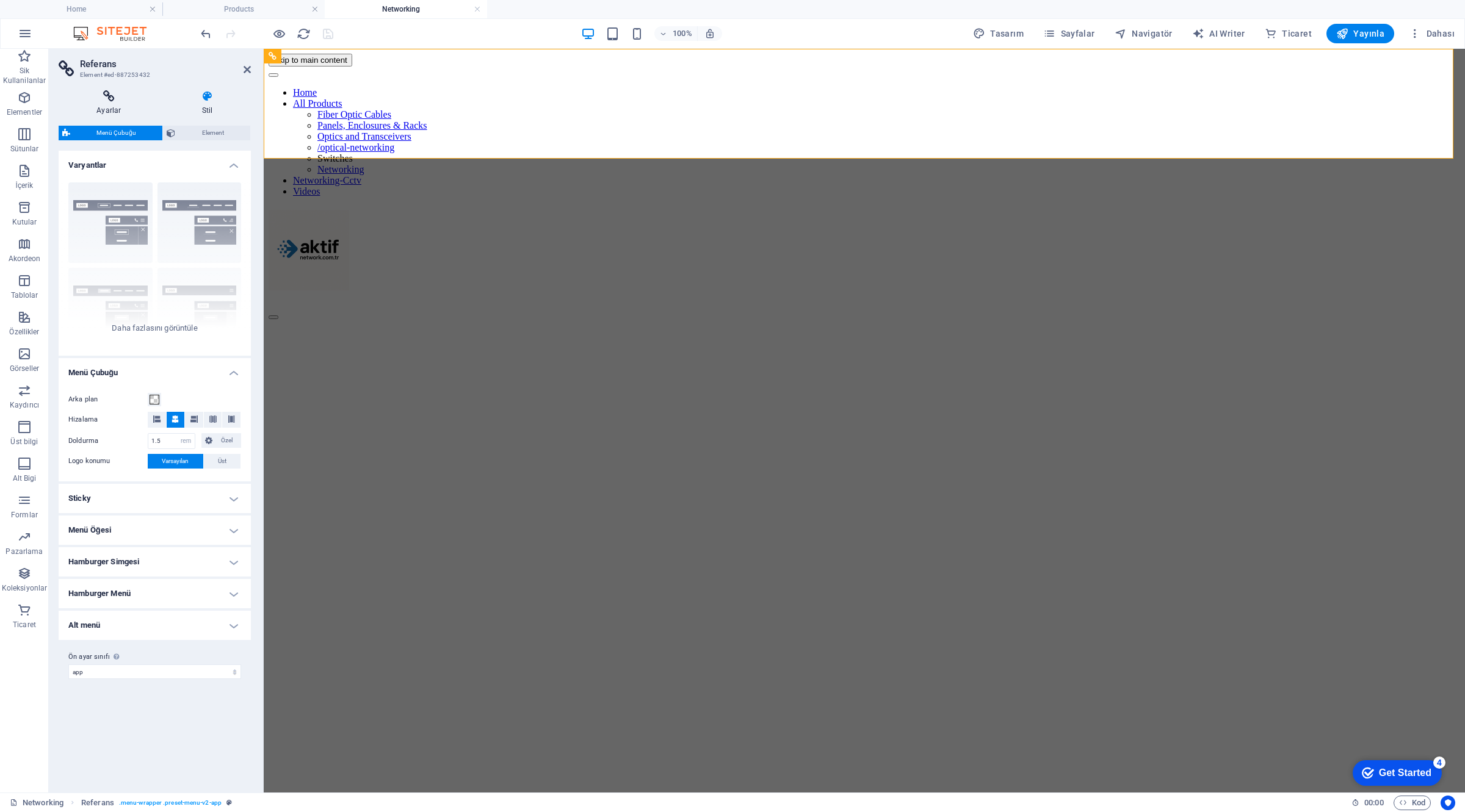
click at [118, 94] on icon at bounding box center [109, 96] width 101 height 12
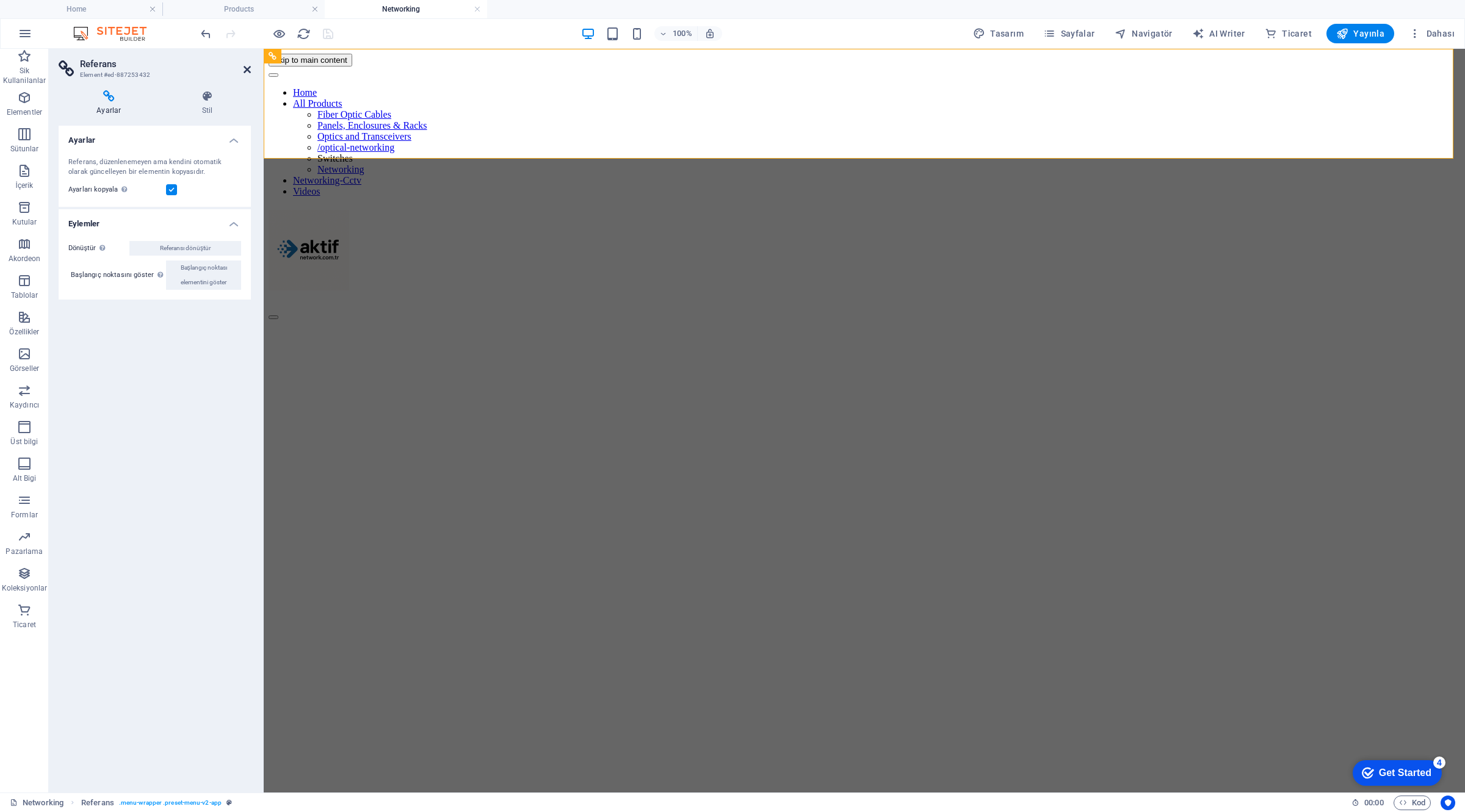
click at [244, 67] on icon at bounding box center [247, 69] width 7 height 10
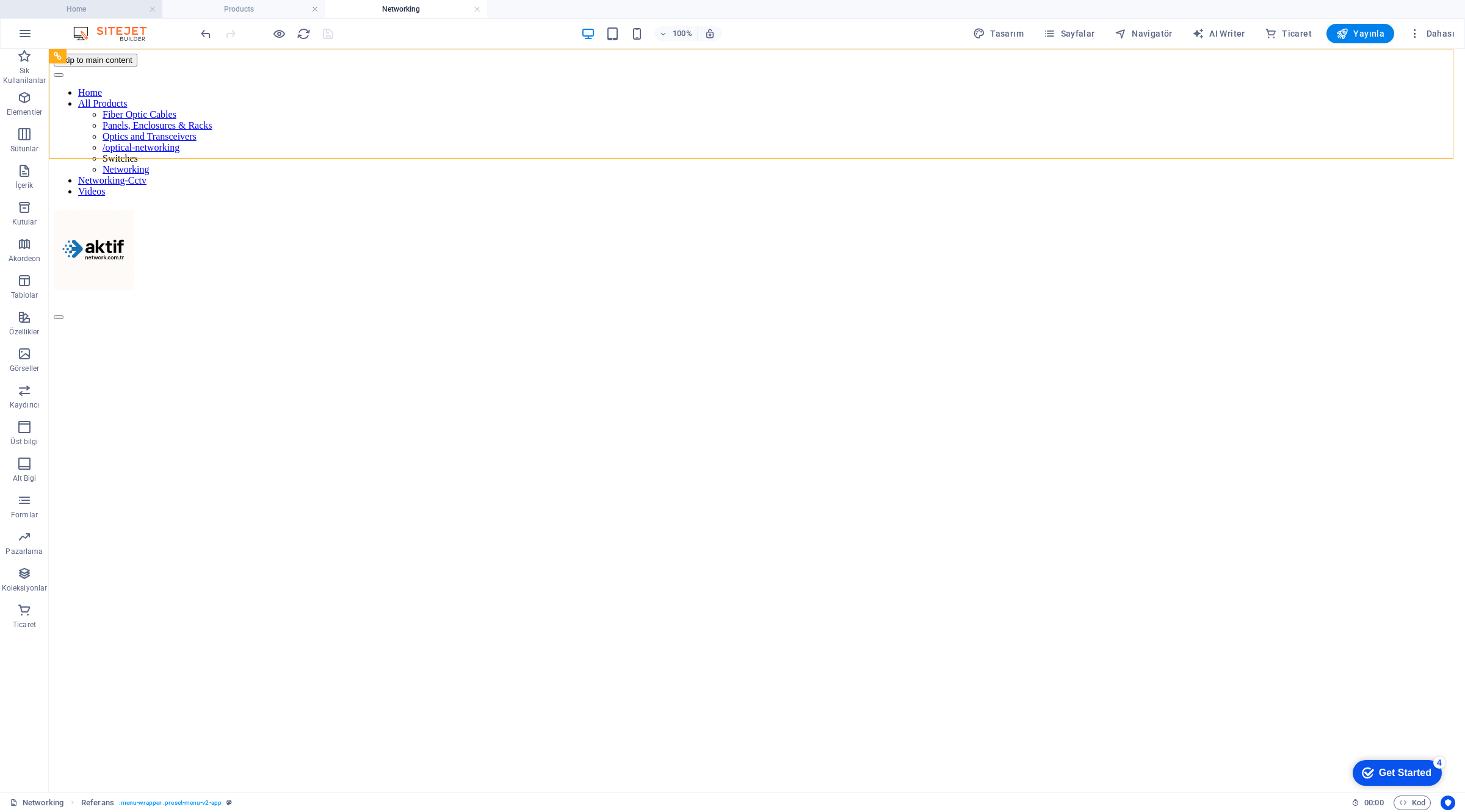
click at [110, 6] on h4 "Home" at bounding box center [81, 9] width 162 height 13
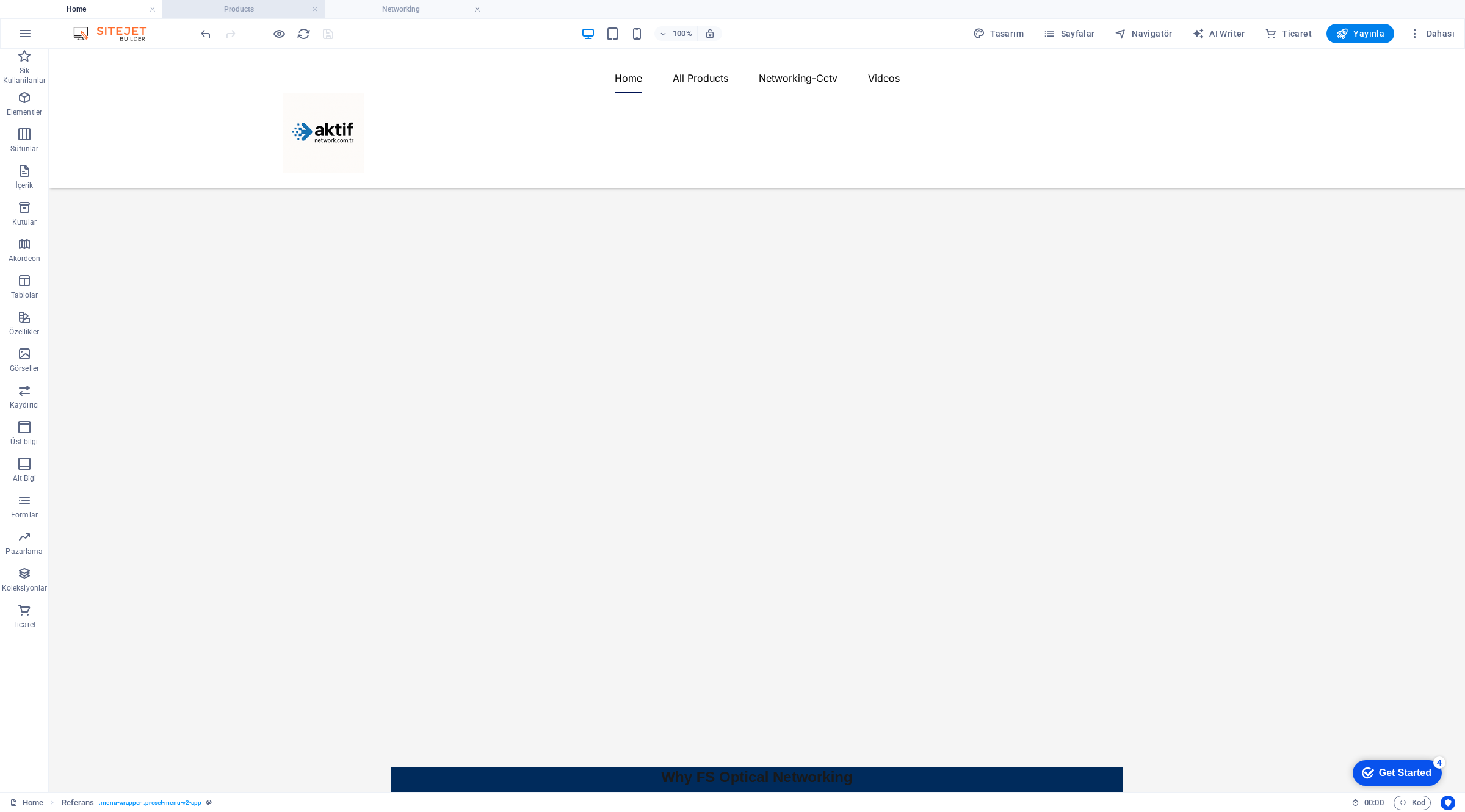
scroll to position [3237, 0]
